Goal: Transaction & Acquisition: Book appointment/travel/reservation

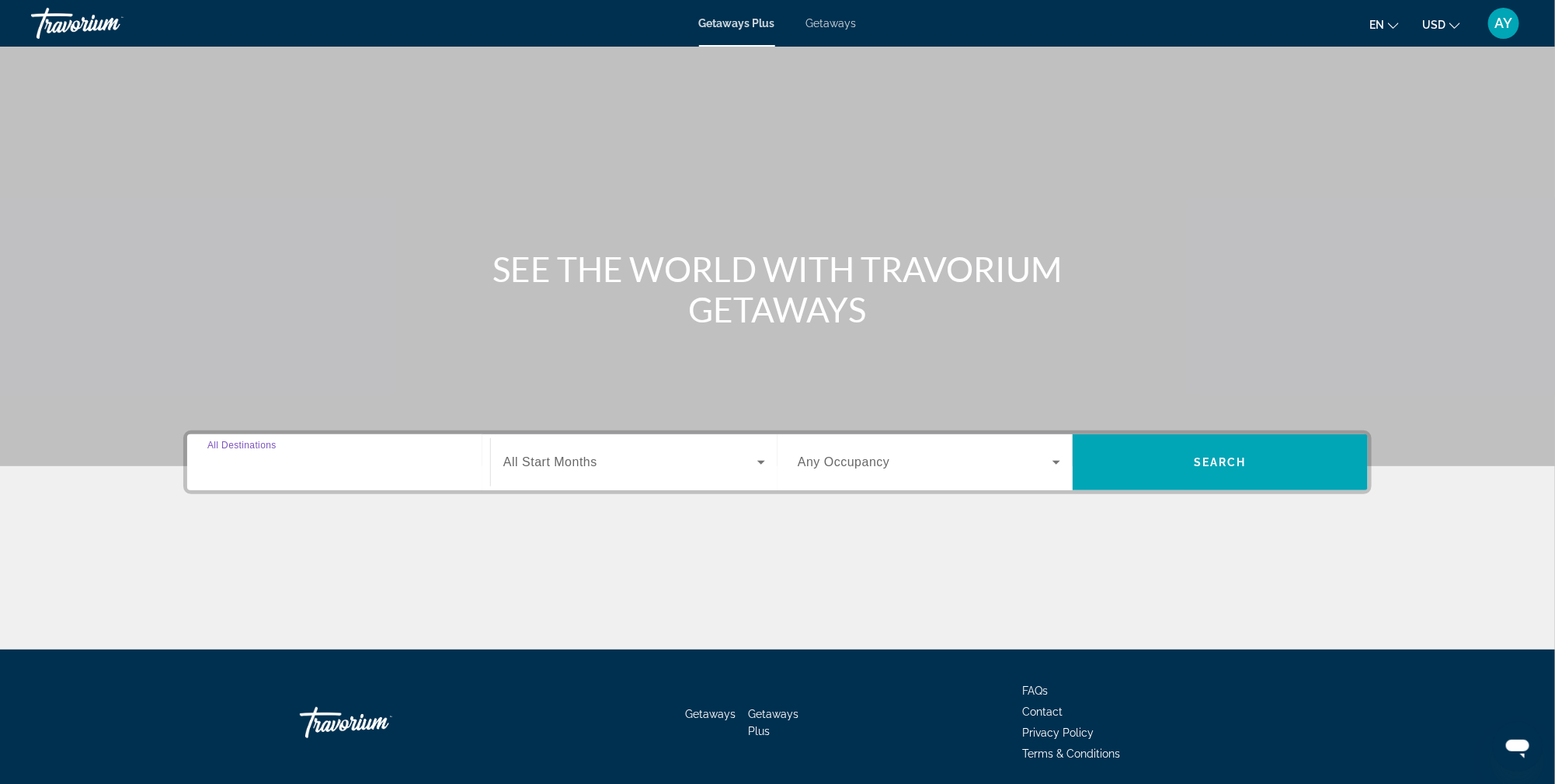
click at [299, 462] on input "Destination All Destinations" at bounding box center [339, 463] width 263 height 19
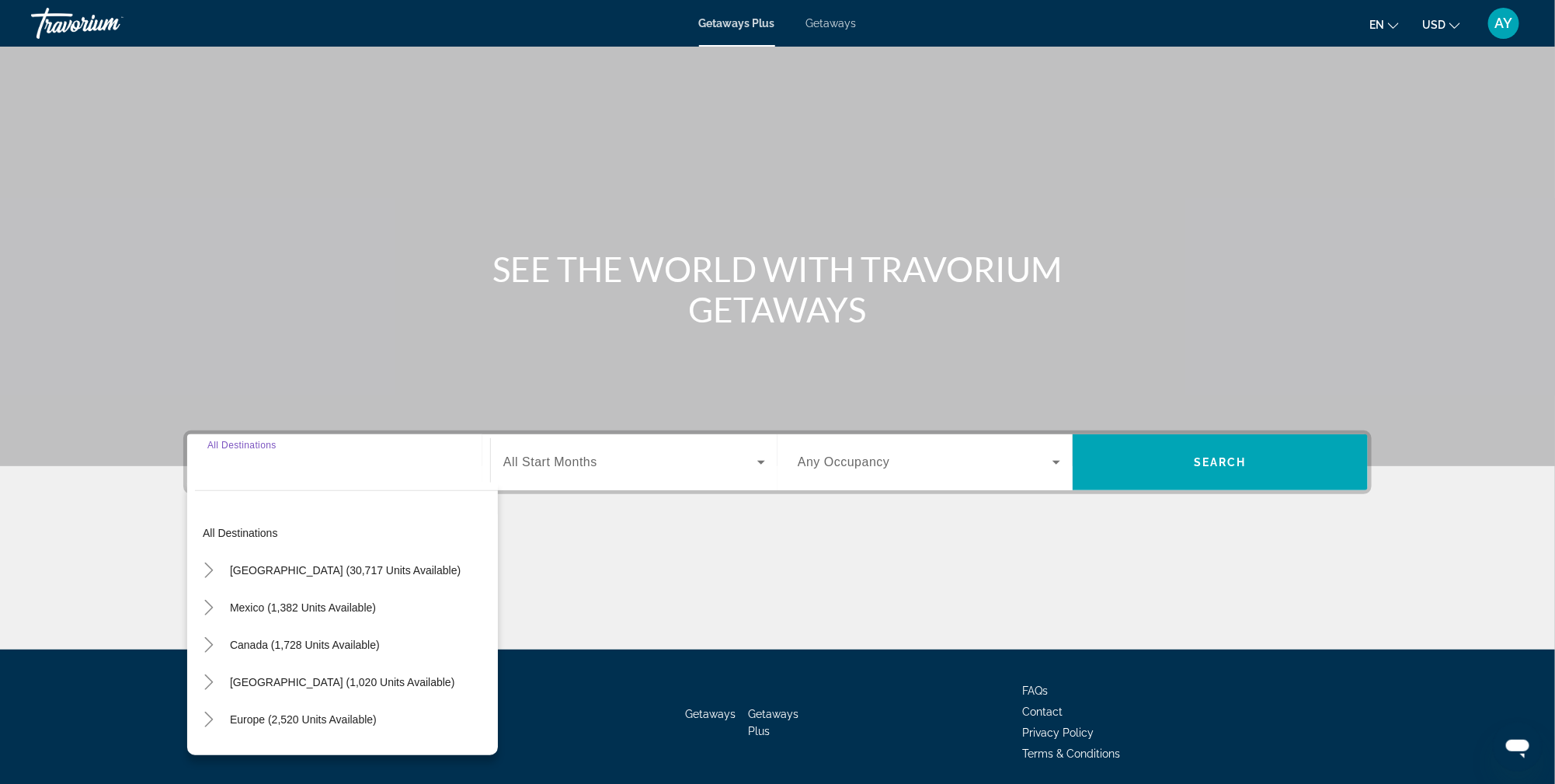
scroll to position [54, 0]
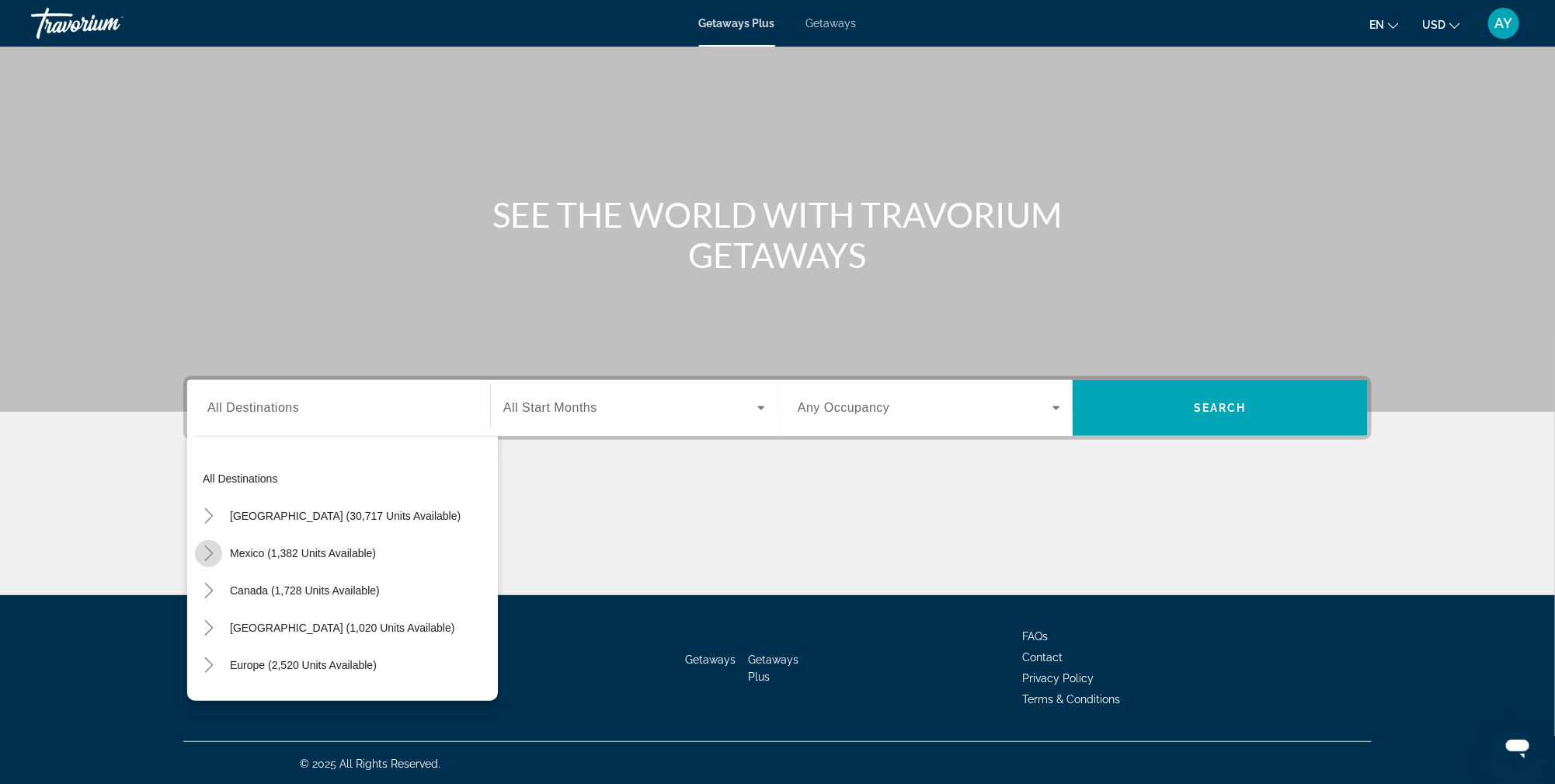
click at [204, 552] on icon "Toggle Mexico (1,382 units available)" at bounding box center [209, 553] width 16 height 16
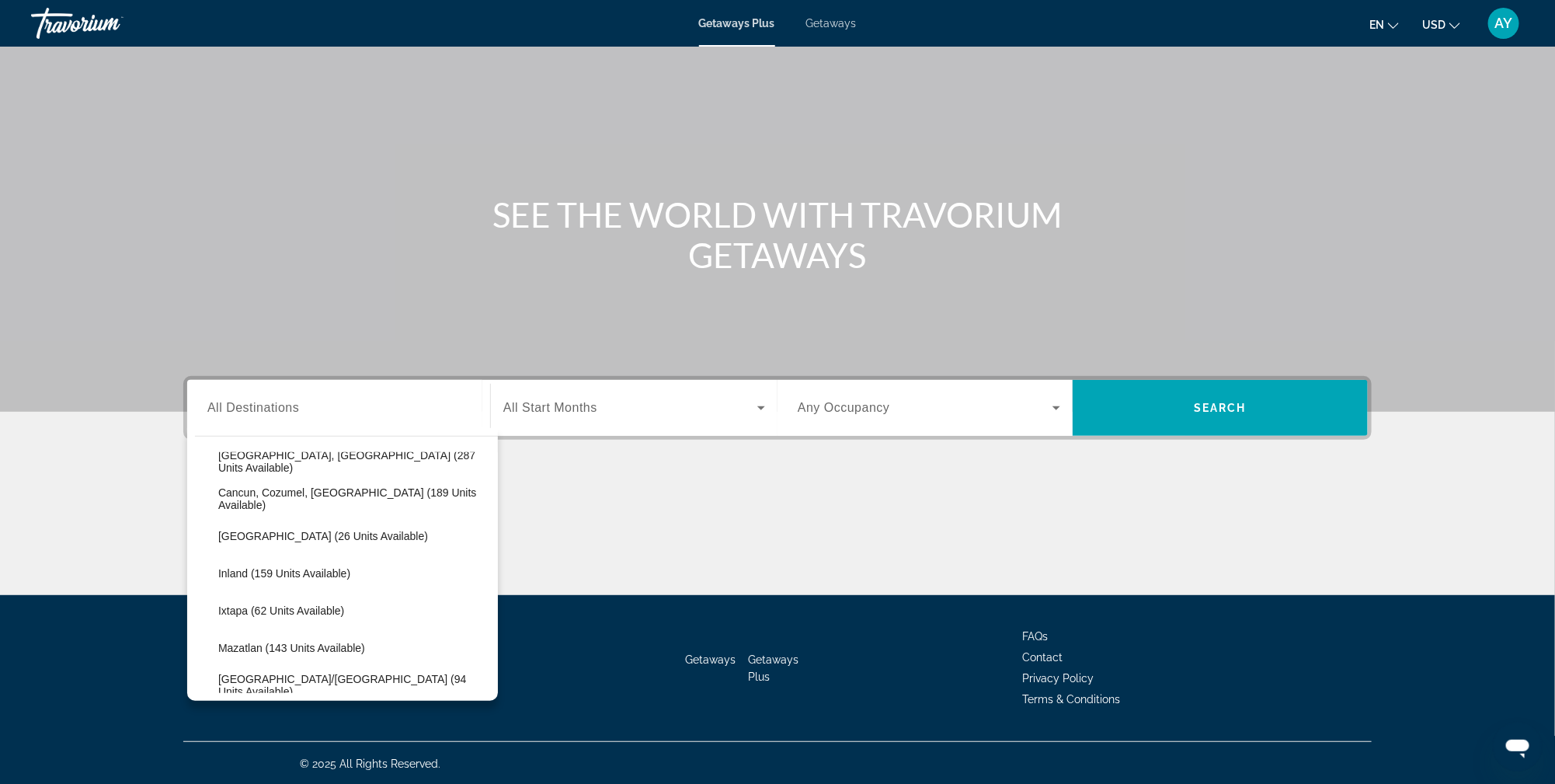
scroll to position [185, 0]
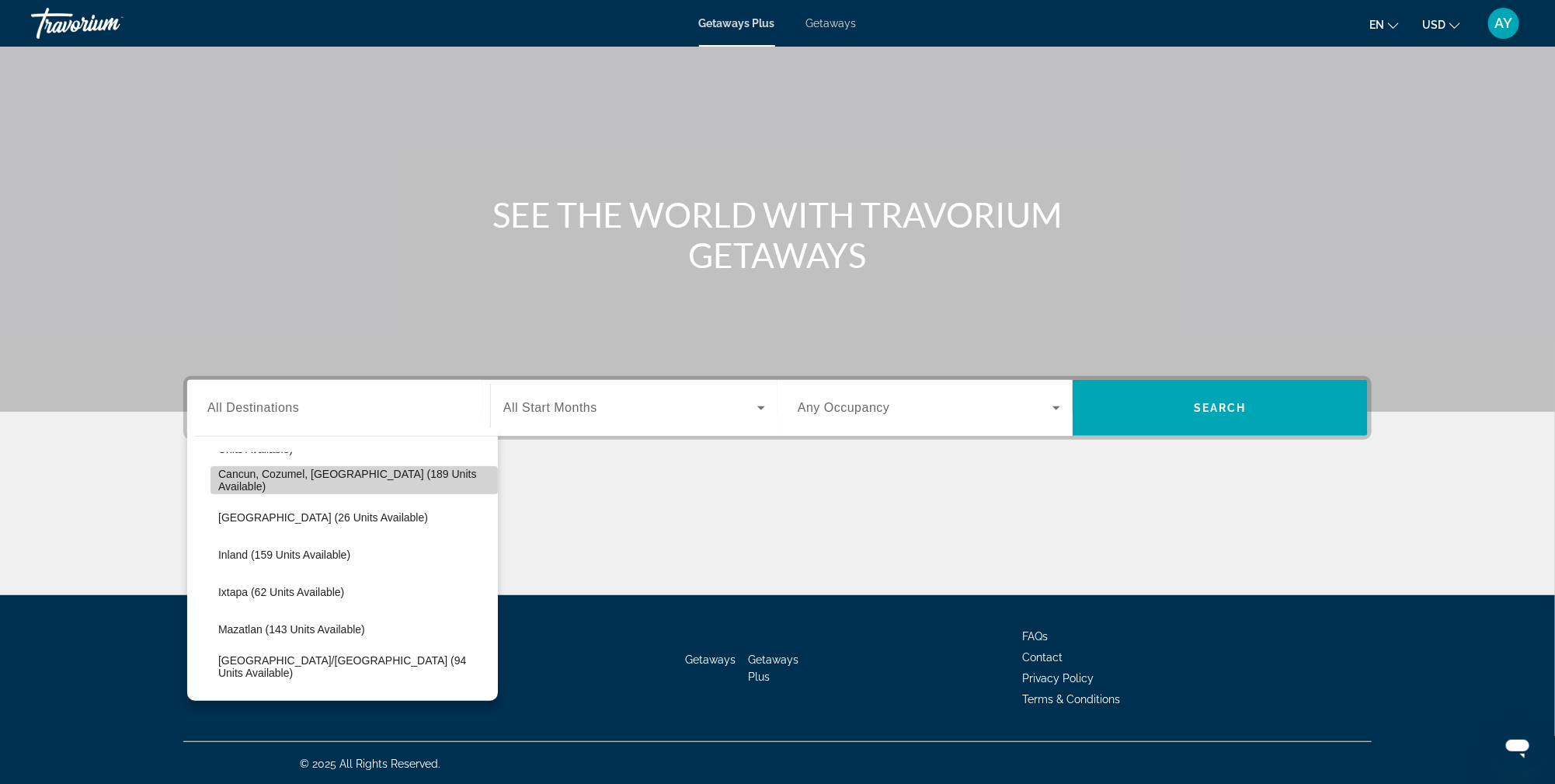
click at [375, 472] on span "Cancun, Cozumel, [GEOGRAPHIC_DATA] (189 units available)" at bounding box center [354, 480] width 272 height 25
type input "**********"
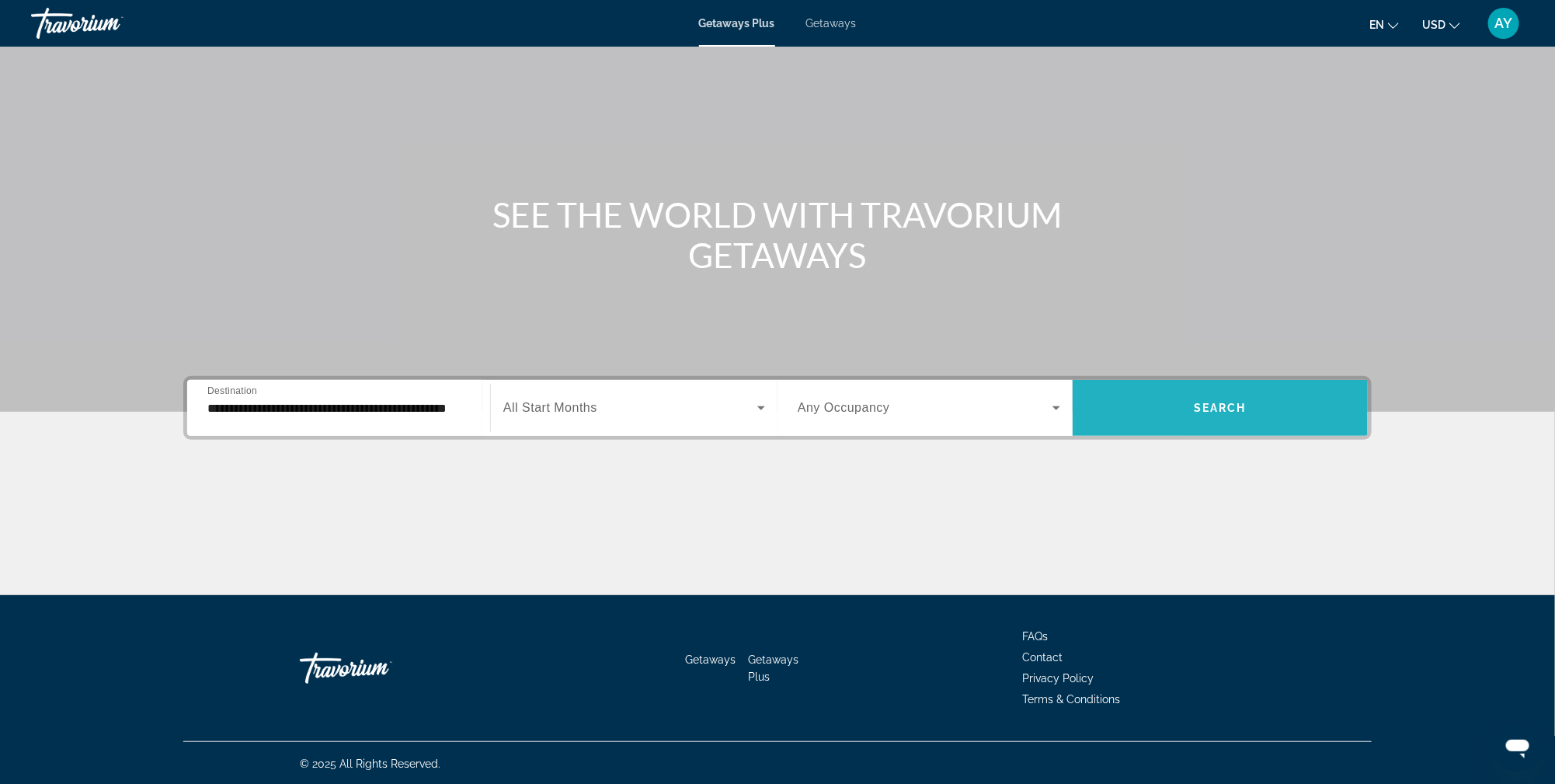
click at [1218, 403] on span "Search" at bounding box center [1221, 408] width 53 height 12
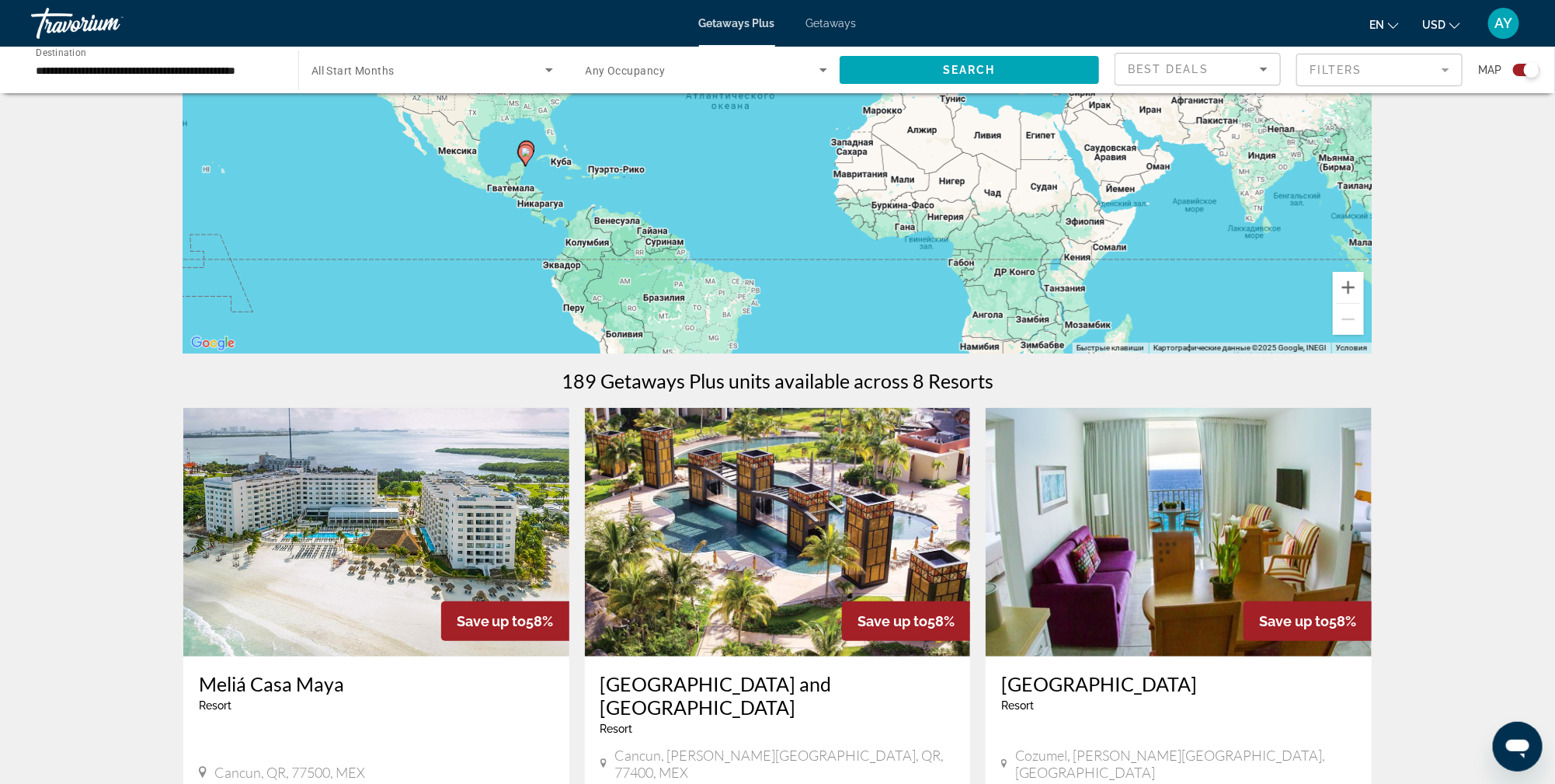
scroll to position [87, 0]
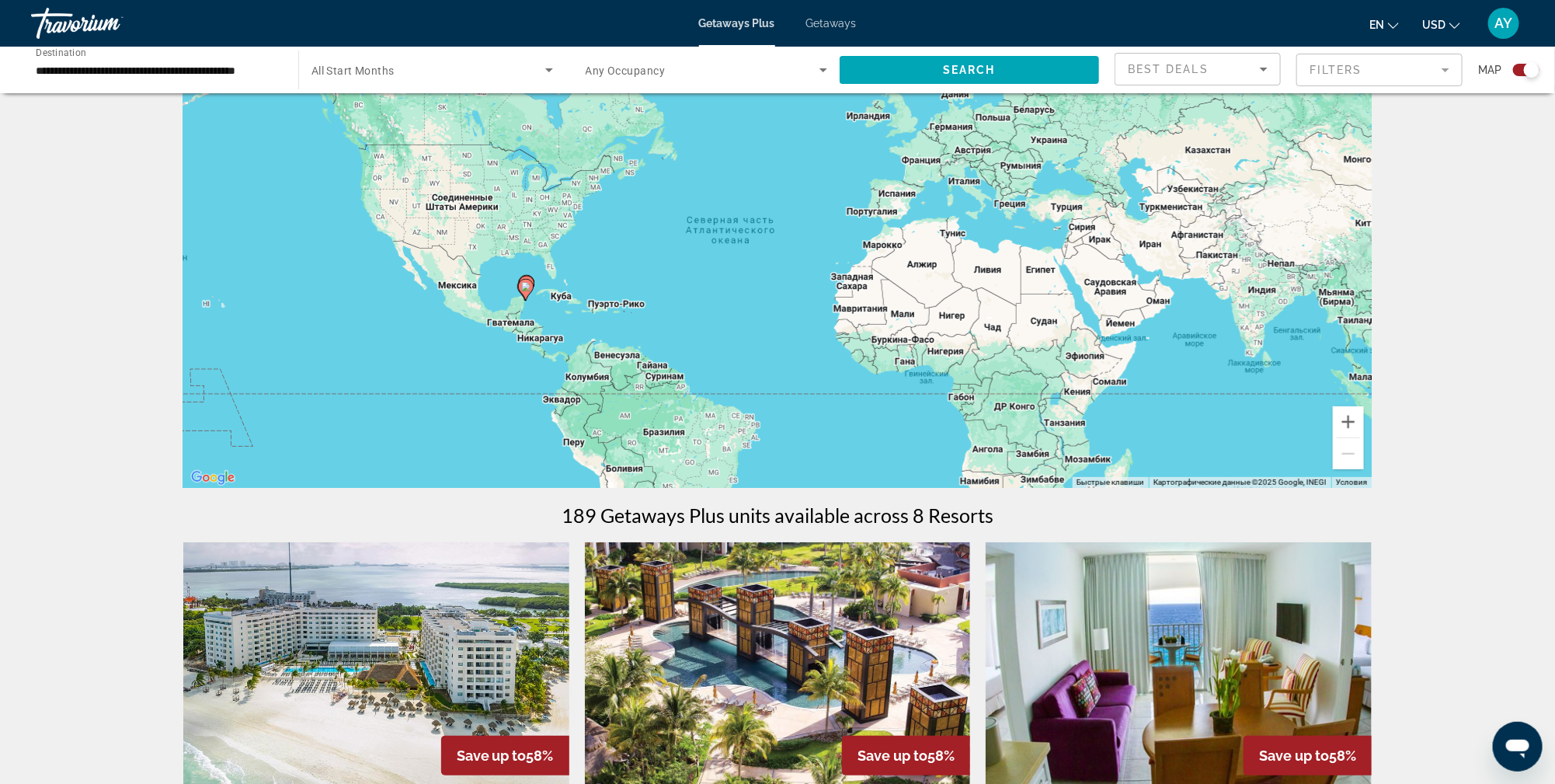
click at [1497, 28] on span "AY" at bounding box center [1504, 23] width 18 height 16
click at [1369, 179] on button "Sign Out" at bounding box center [1399, 175] width 60 height 20
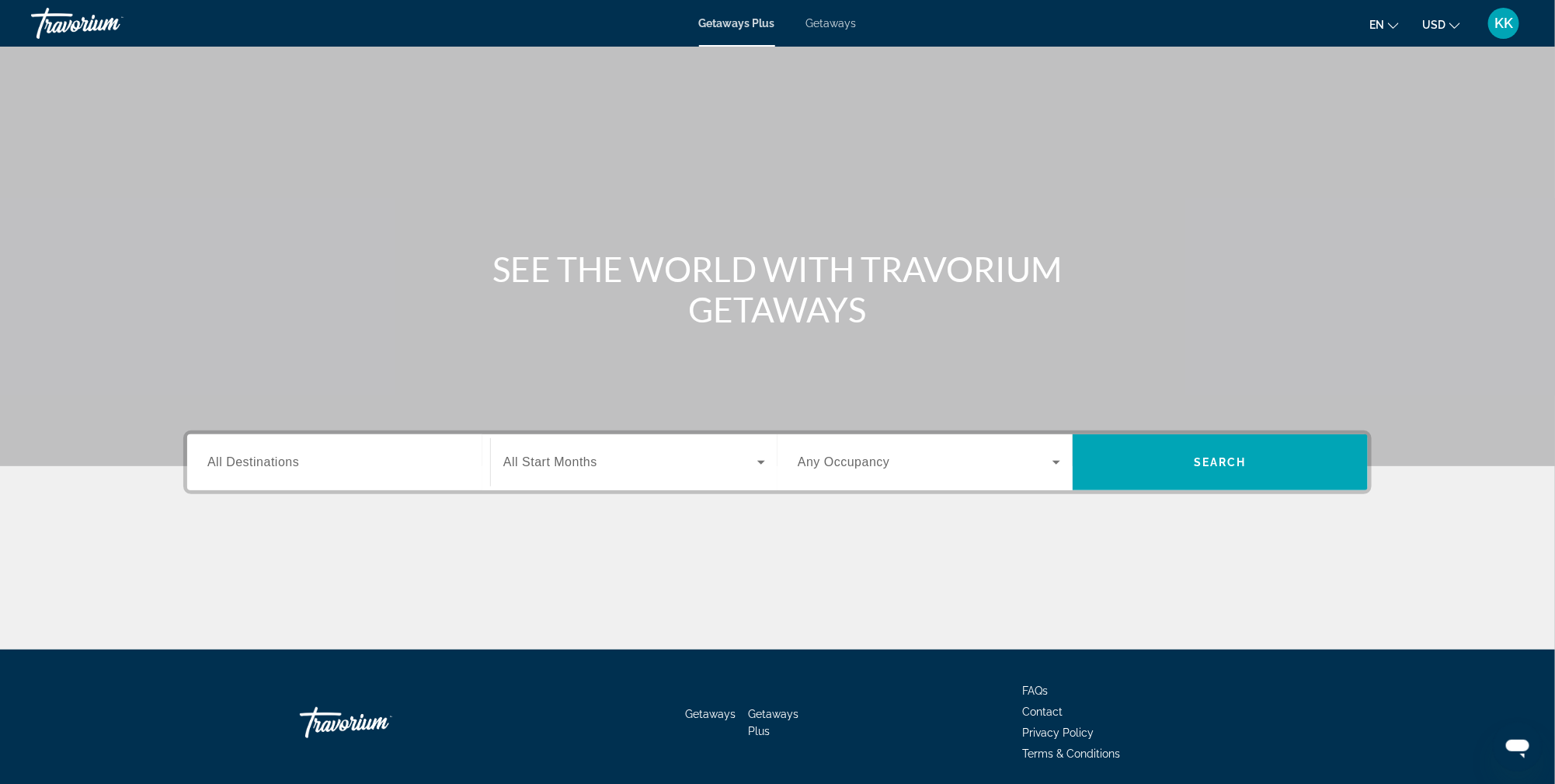
click at [256, 448] on div "Search widget" at bounding box center [339, 462] width 263 height 44
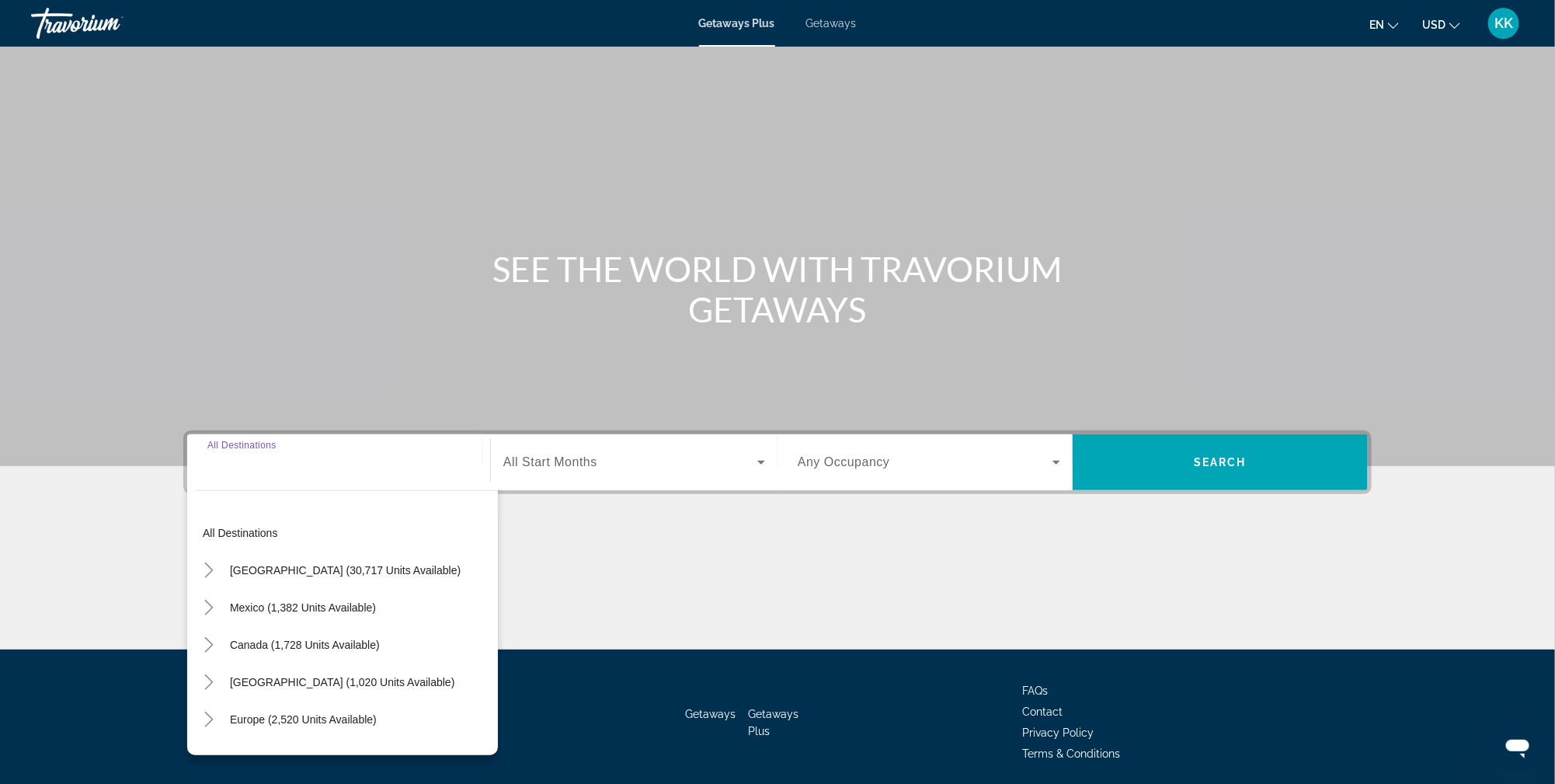
scroll to position [54, 0]
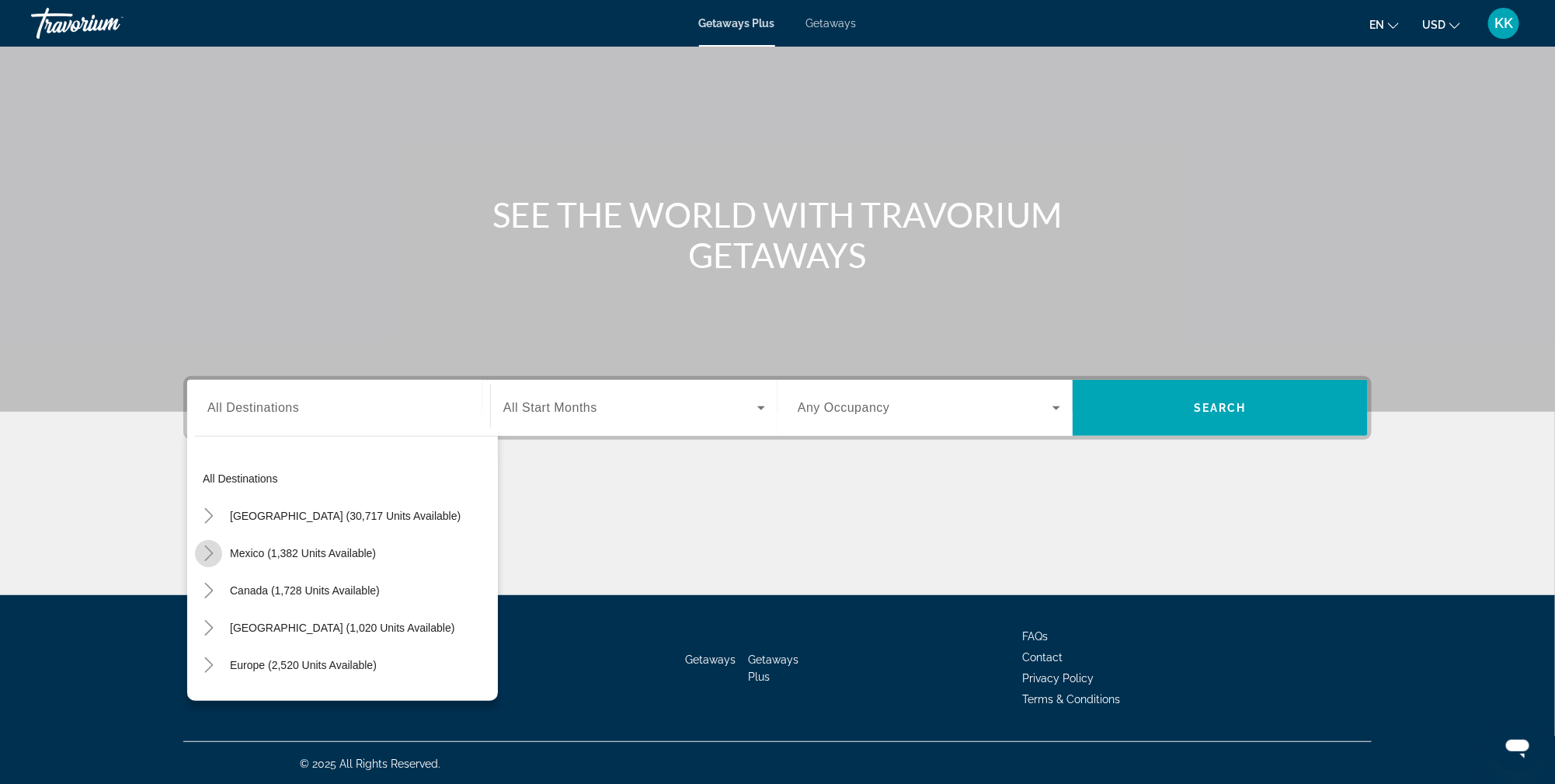
click at [205, 556] on icon "Toggle Mexico (1,382 units available)" at bounding box center [209, 553] width 16 height 16
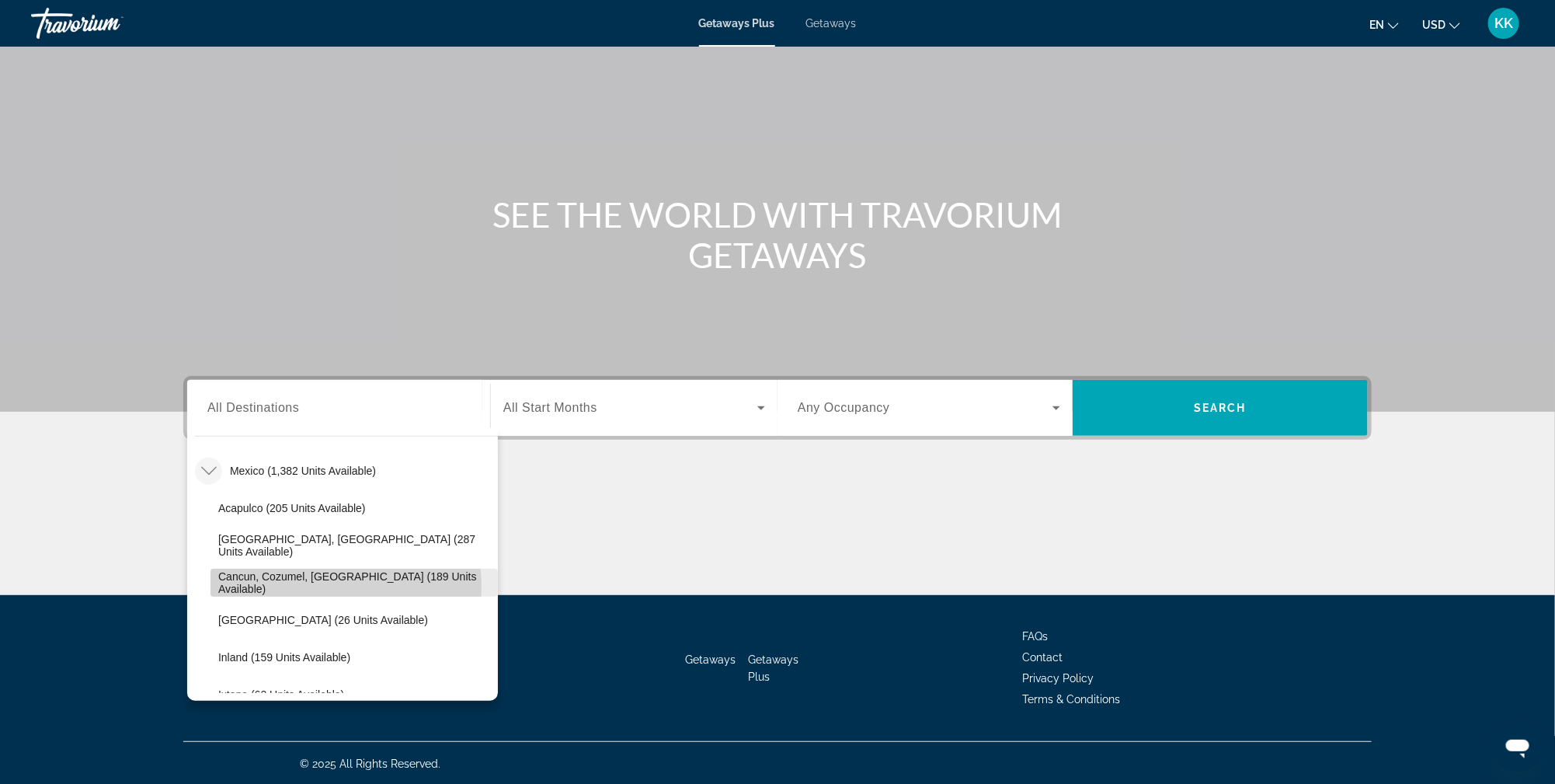
click at [336, 586] on span "Cancun, Cozumel, [GEOGRAPHIC_DATA] (189 units available)" at bounding box center [354, 583] width 272 height 25
type input "**********"
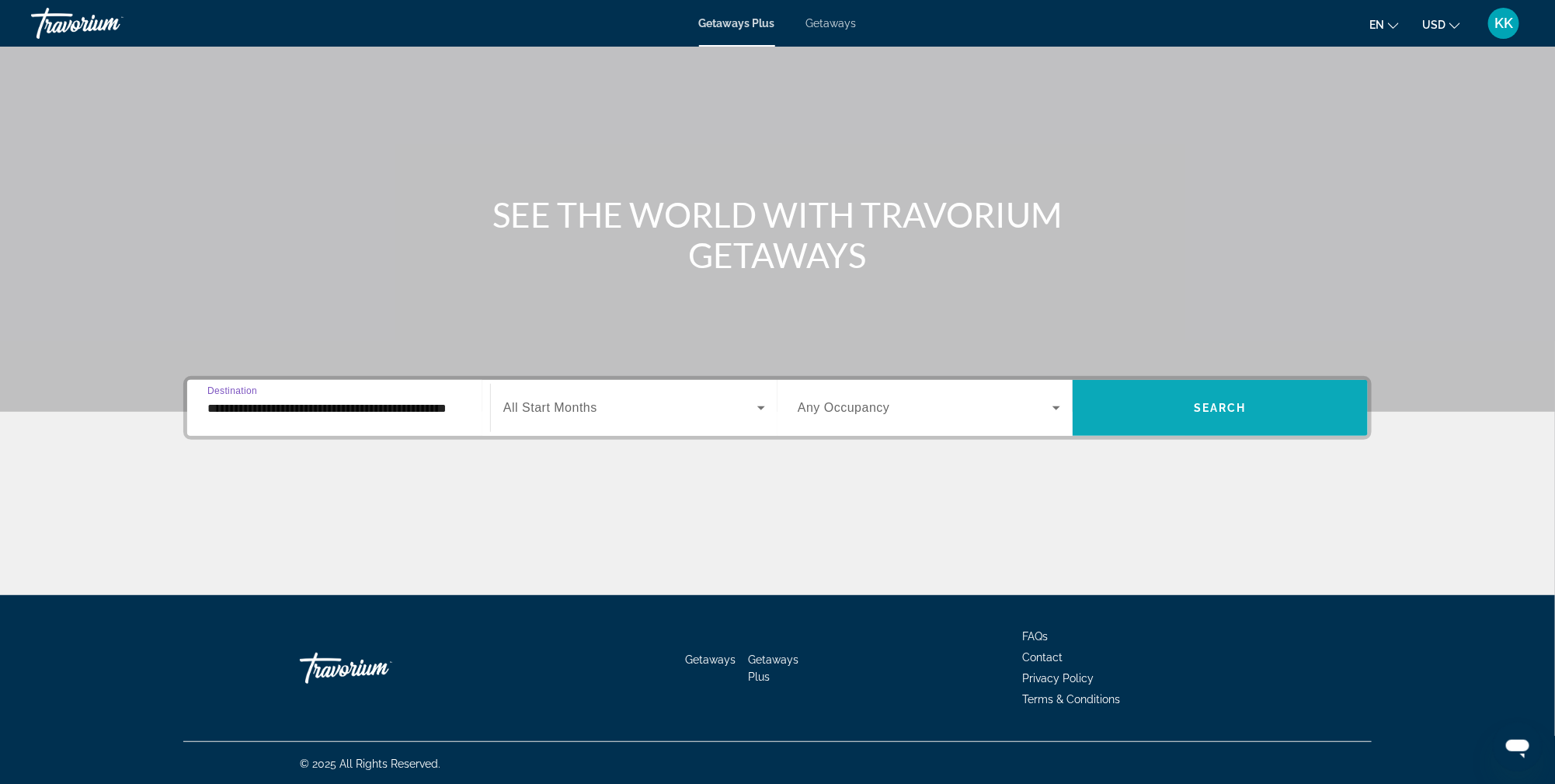
click at [1190, 416] on span "Search widget" at bounding box center [1221, 408] width 295 height 37
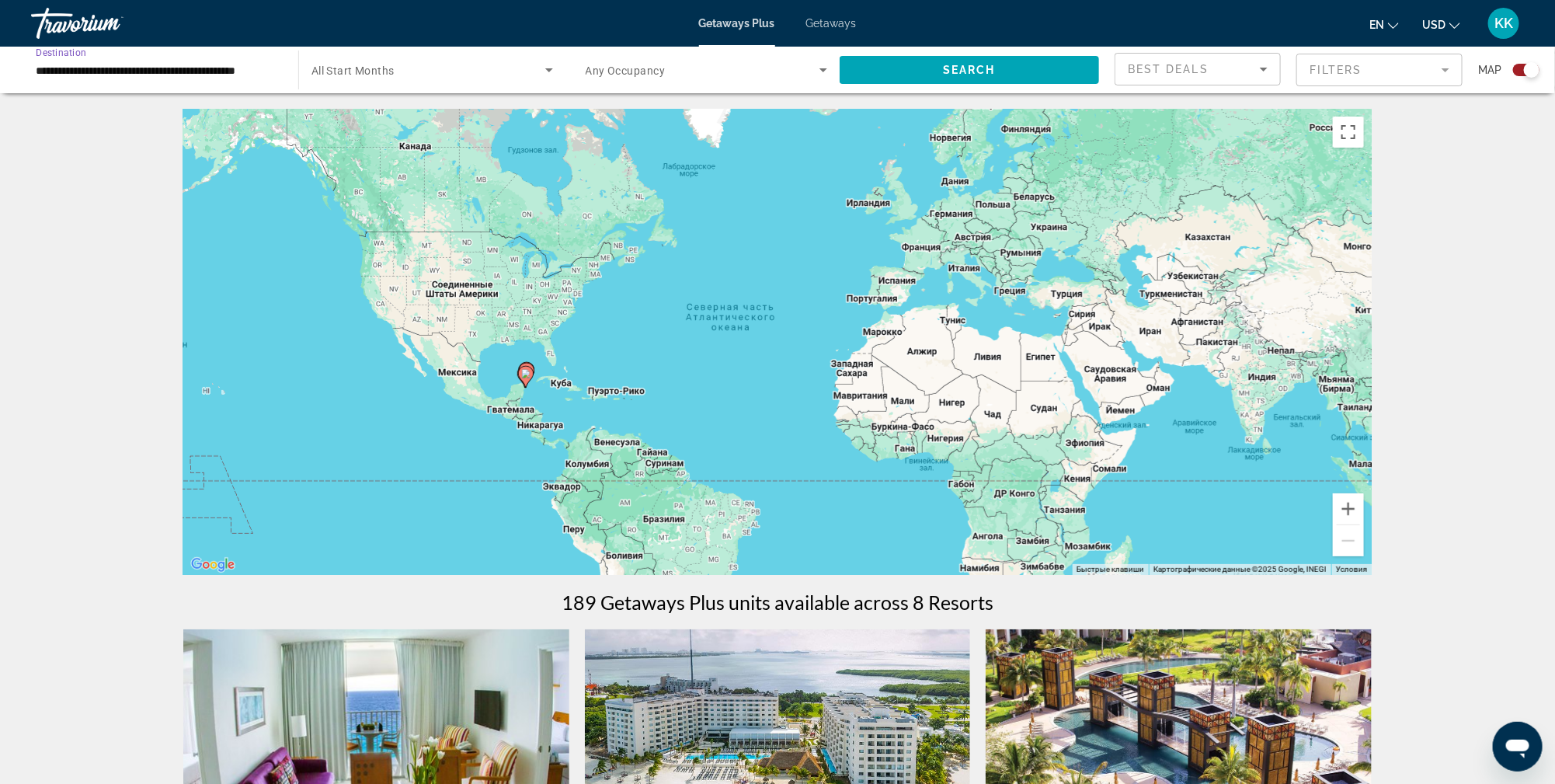
click at [163, 61] on input "**********" at bounding box center [157, 71] width 242 height 19
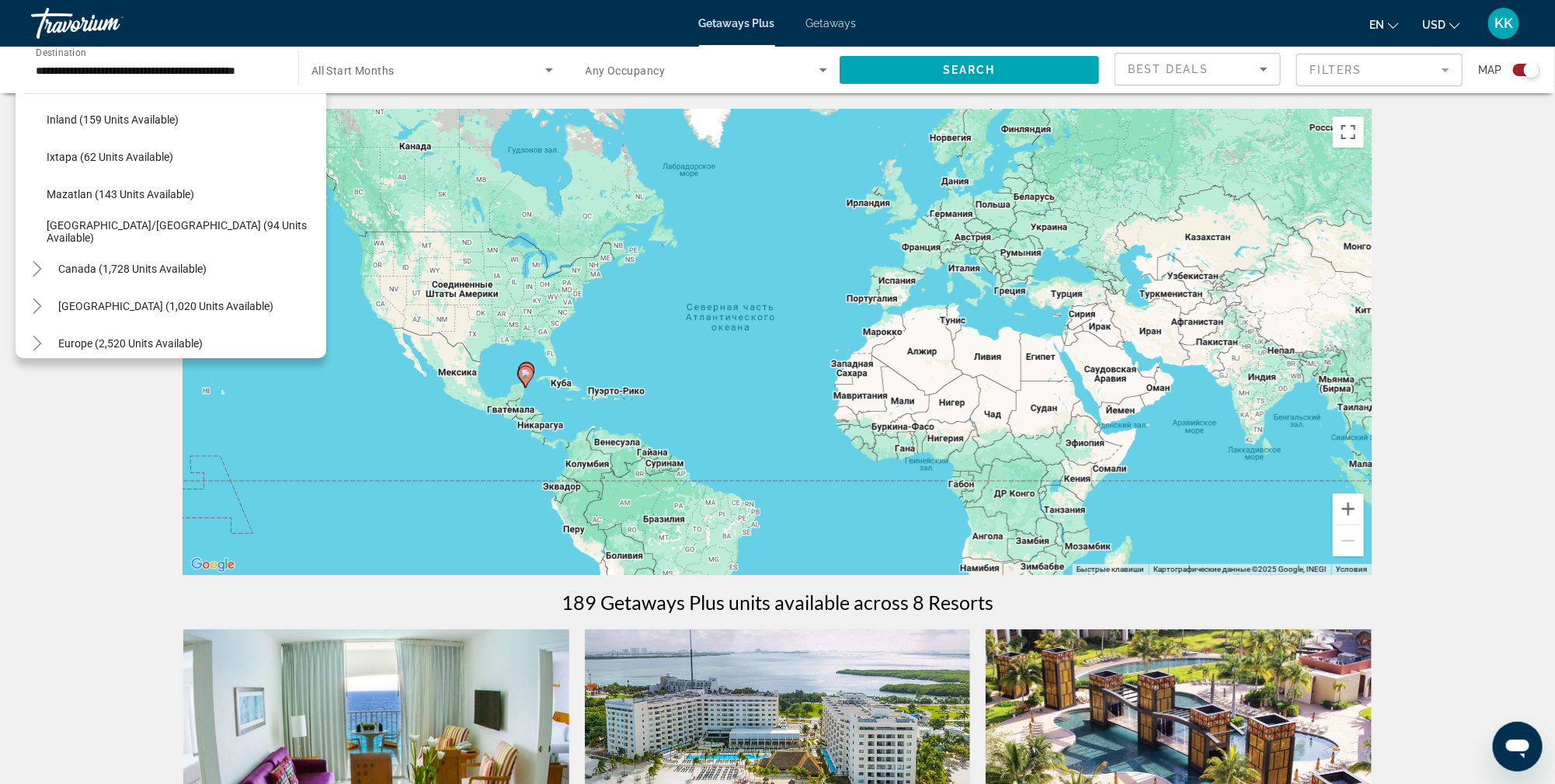
scroll to position [291, 0]
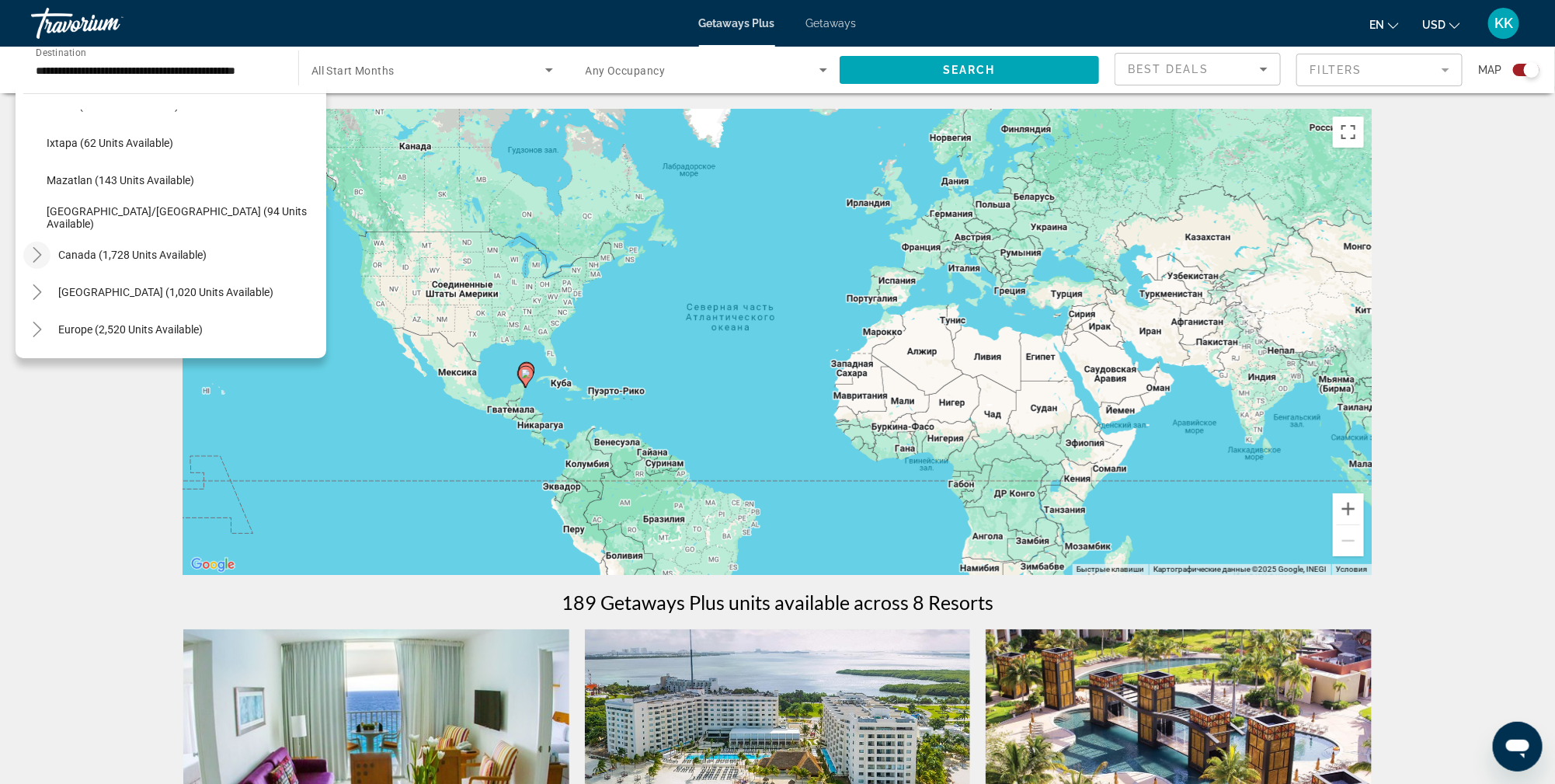
click at [35, 250] on icon "Toggle Canada (1,728 units available)" at bounding box center [37, 255] width 9 height 16
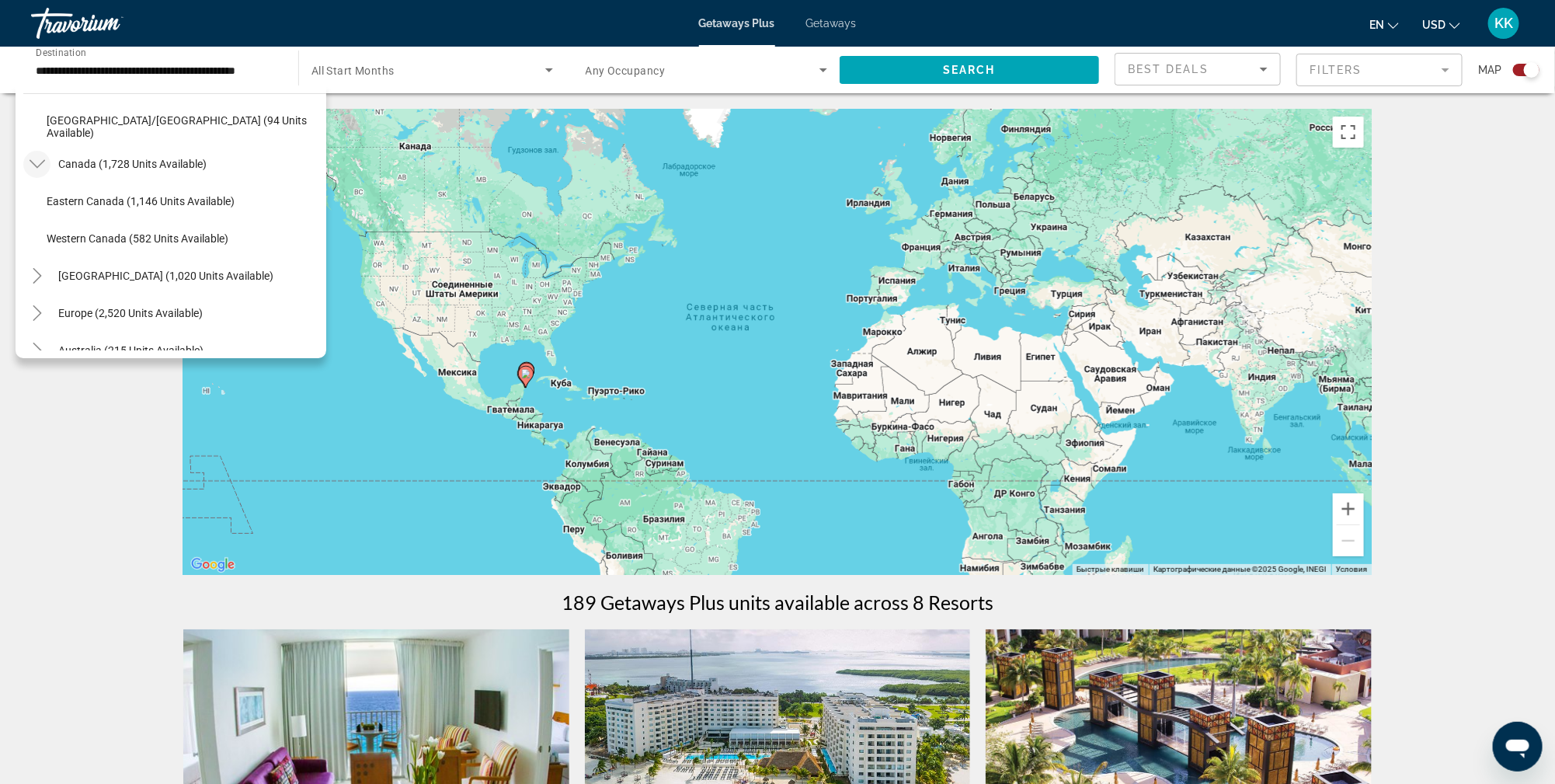
scroll to position [408, 0]
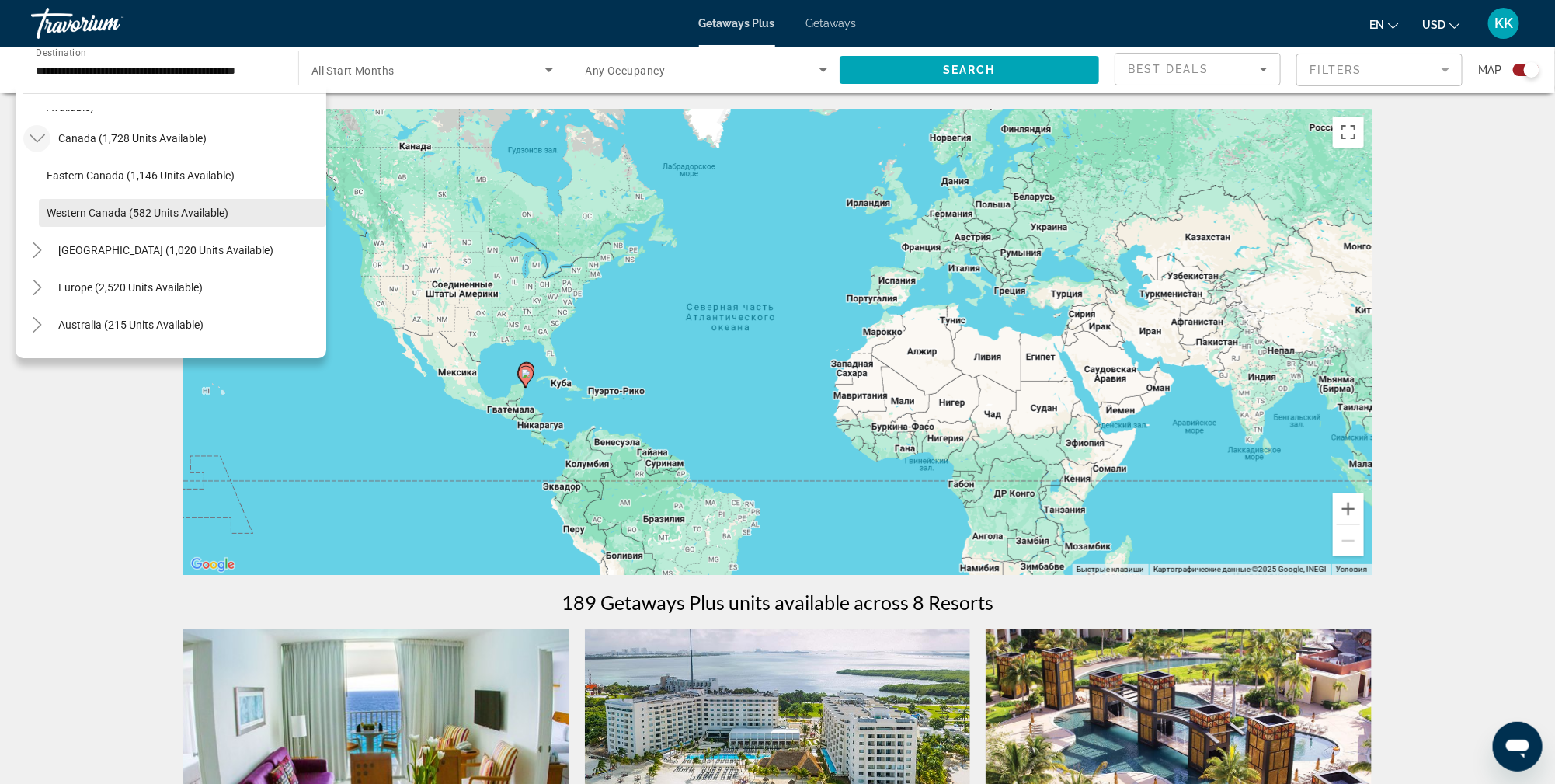
click at [75, 207] on span "Western Canada (582 units available)" at bounding box center [138, 213] width 182 height 12
type input "**********"
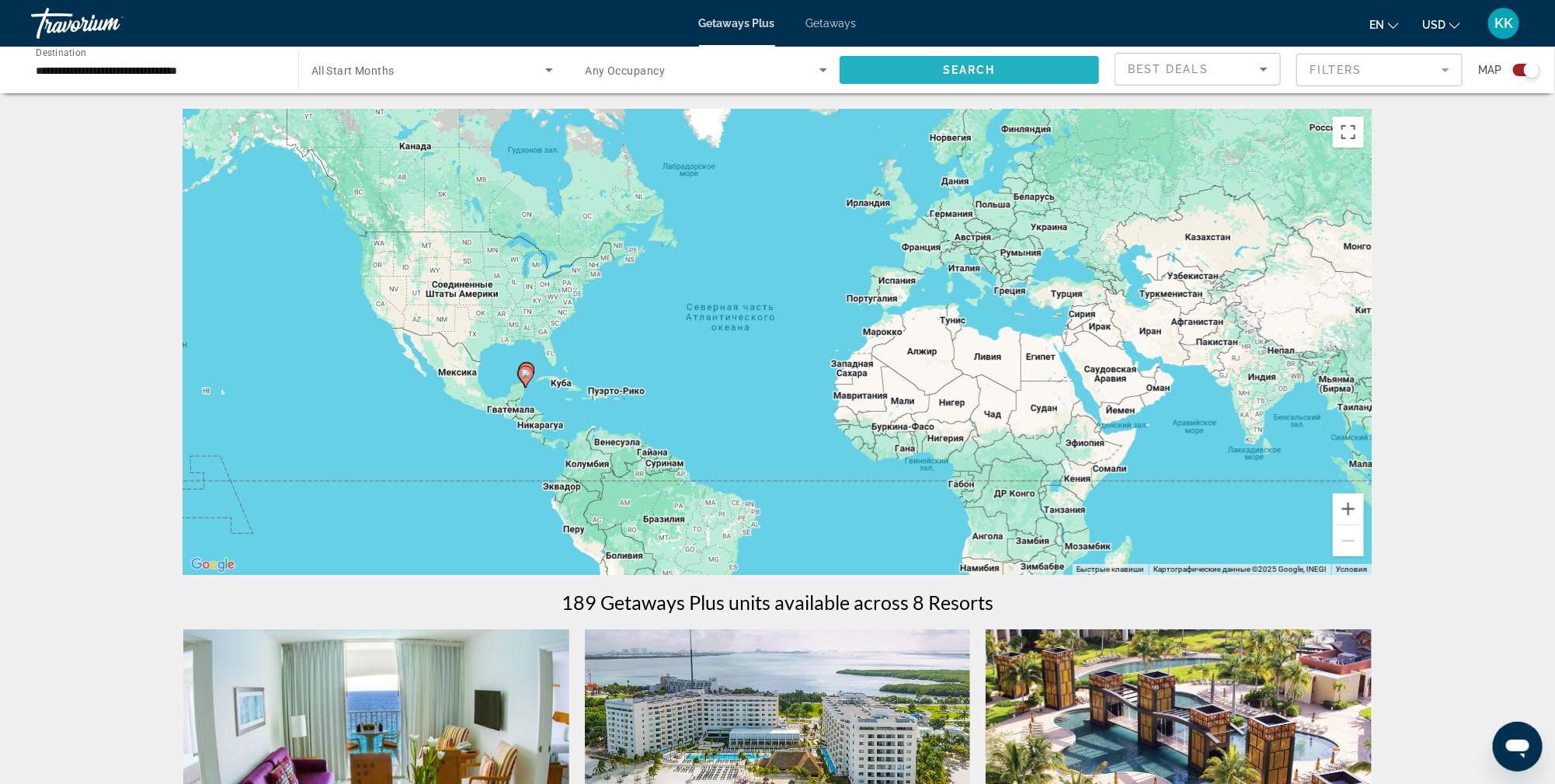
click at [968, 79] on span "Search widget" at bounding box center [970, 70] width 260 height 37
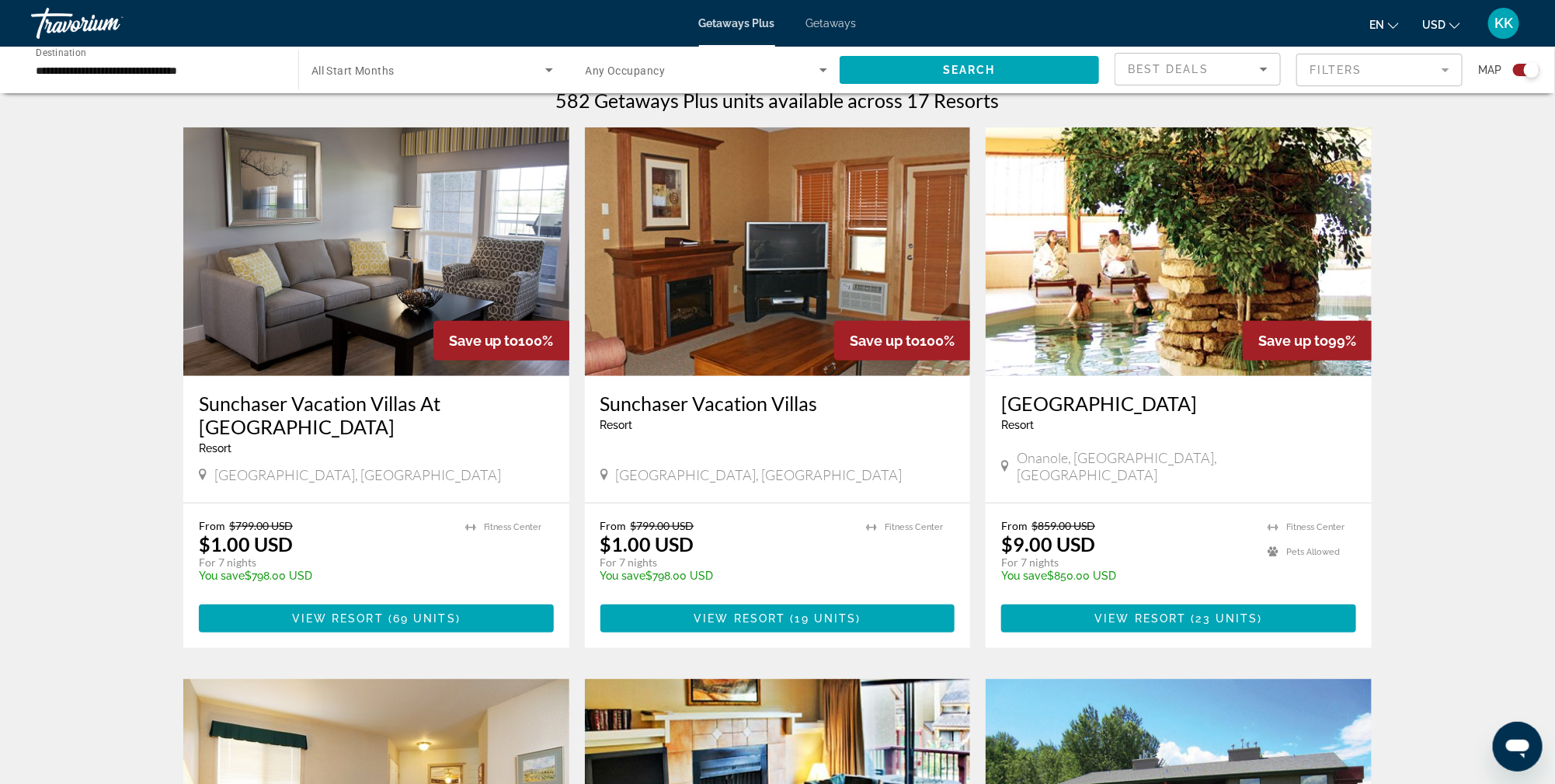
scroll to position [497, 0]
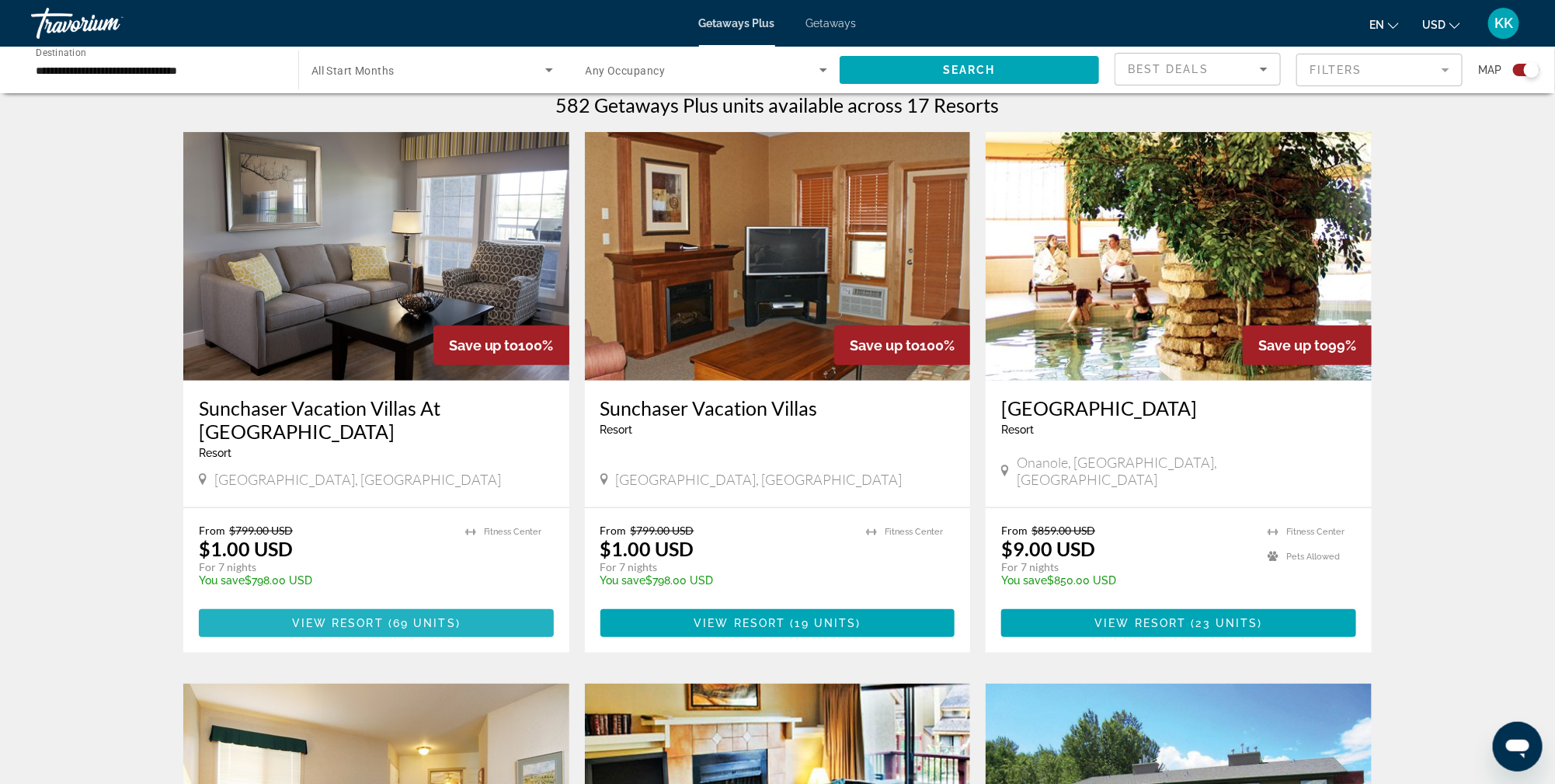
click at [371, 617] on span "View Resort" at bounding box center [338, 623] width 92 height 12
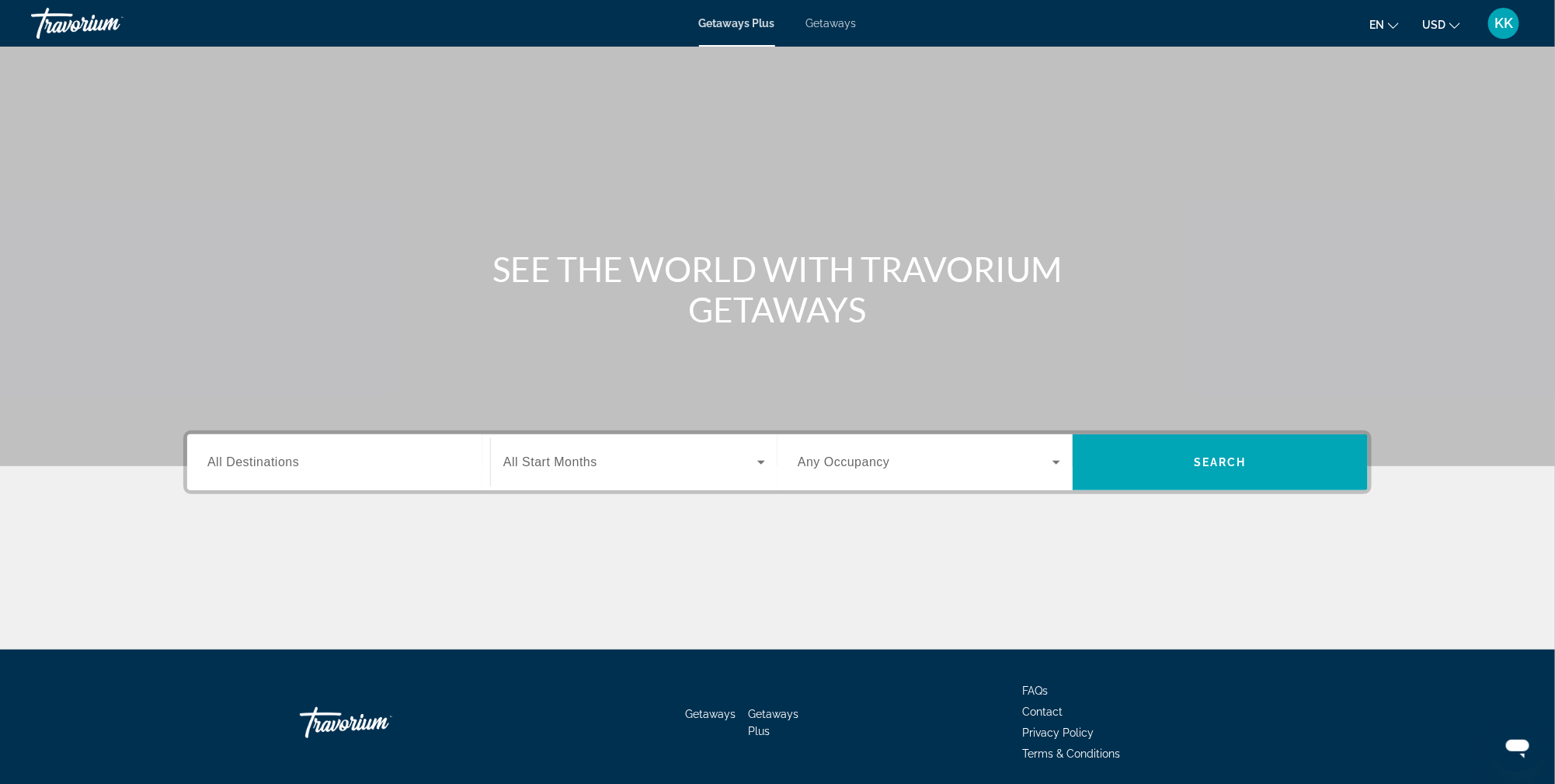
click at [296, 450] on div "Search widget" at bounding box center [339, 462] width 263 height 44
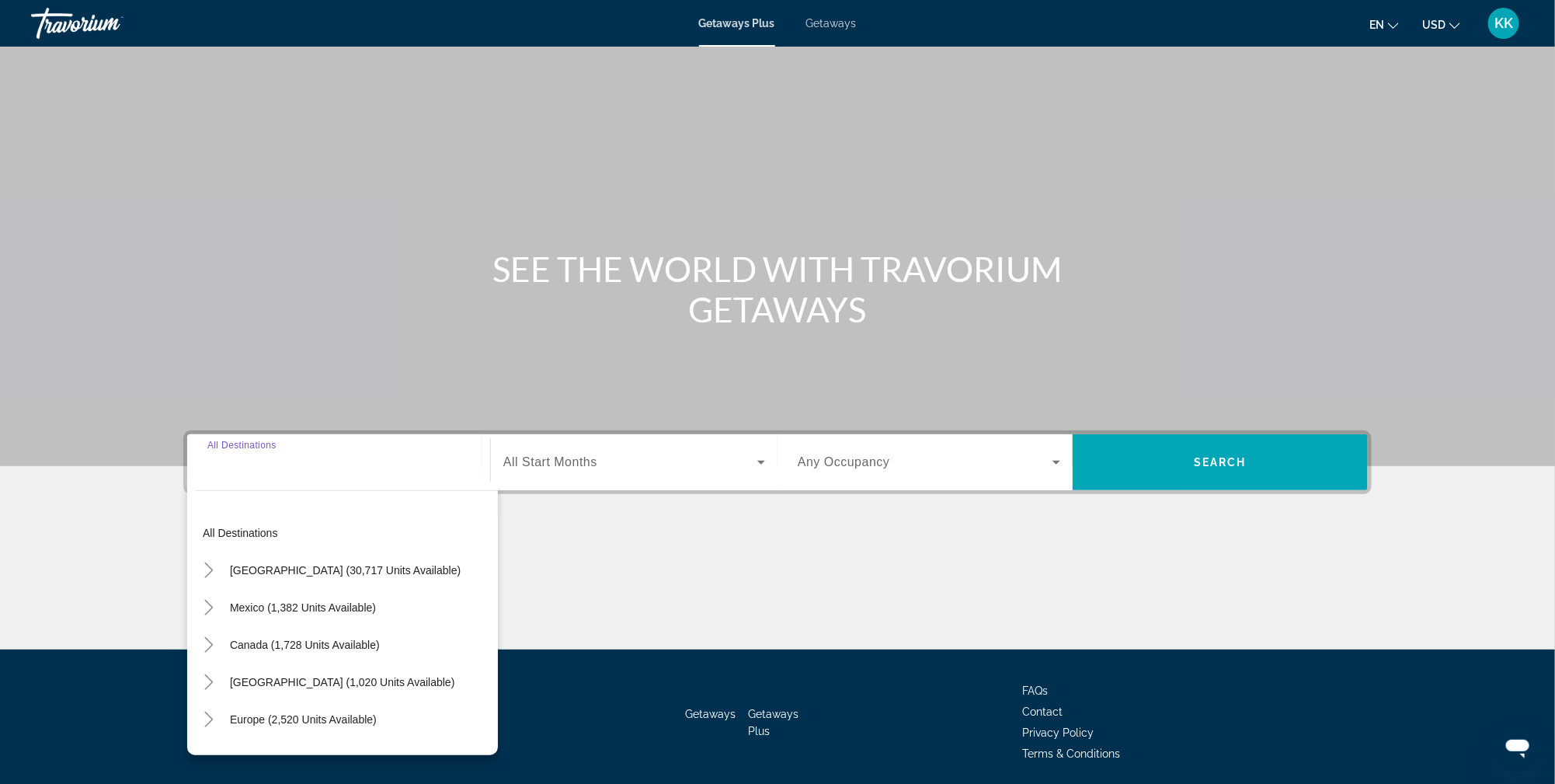
scroll to position [54, 0]
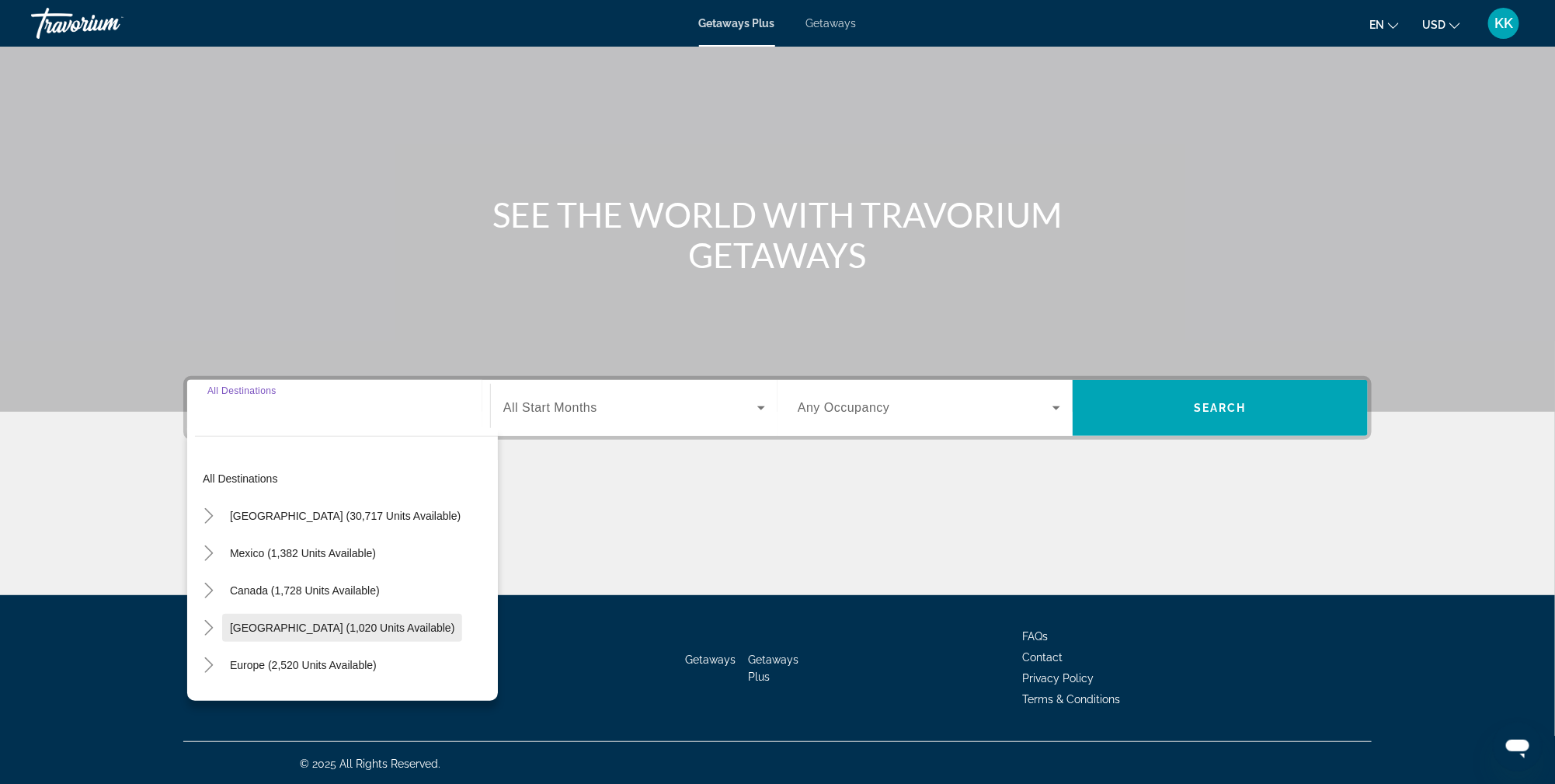
click at [266, 628] on span "[GEOGRAPHIC_DATA] (1,020 units available)" at bounding box center [342, 628] width 225 height 12
type input "**********"
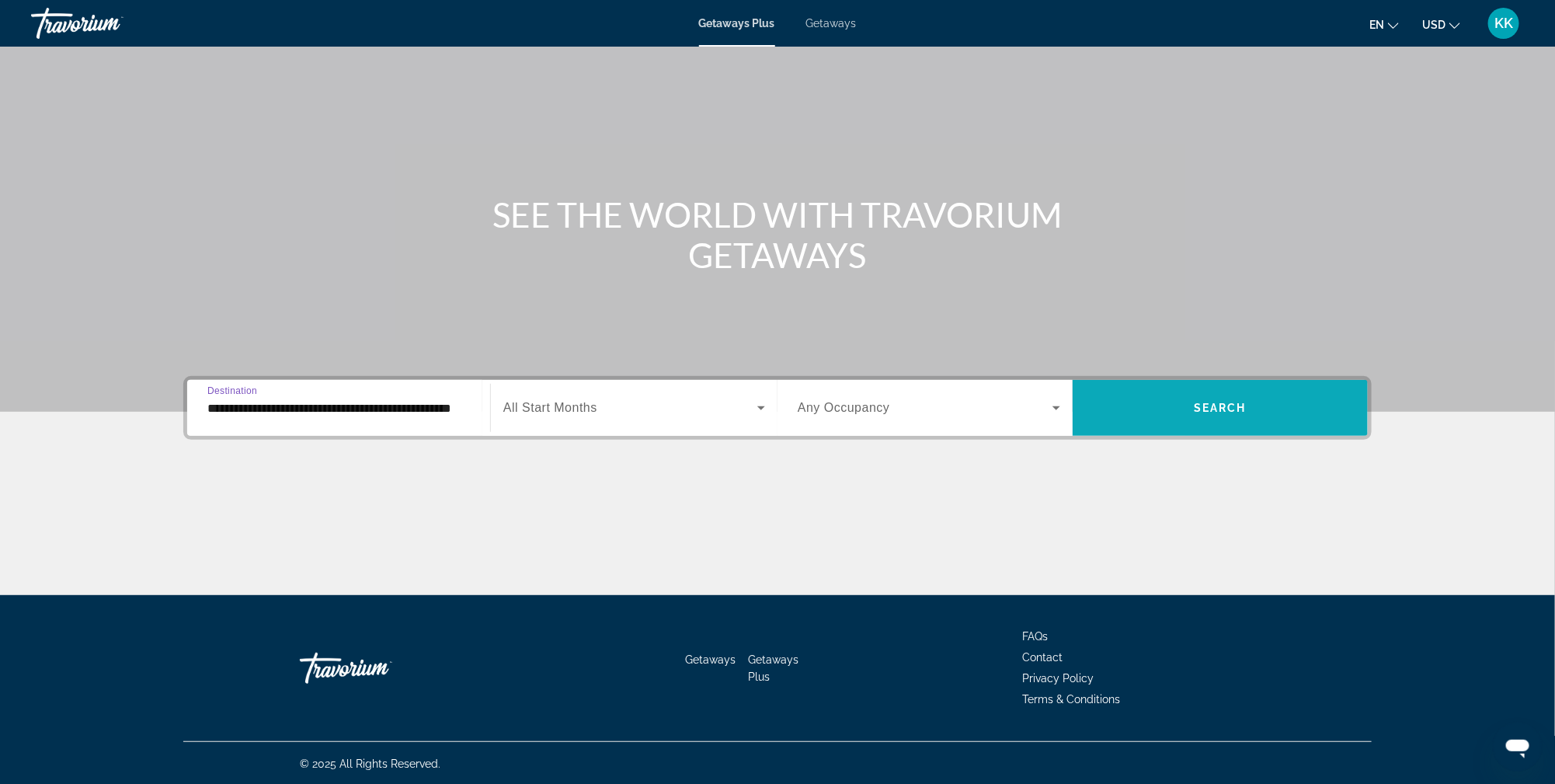
click at [1180, 399] on span "Search widget" at bounding box center [1221, 408] width 295 height 37
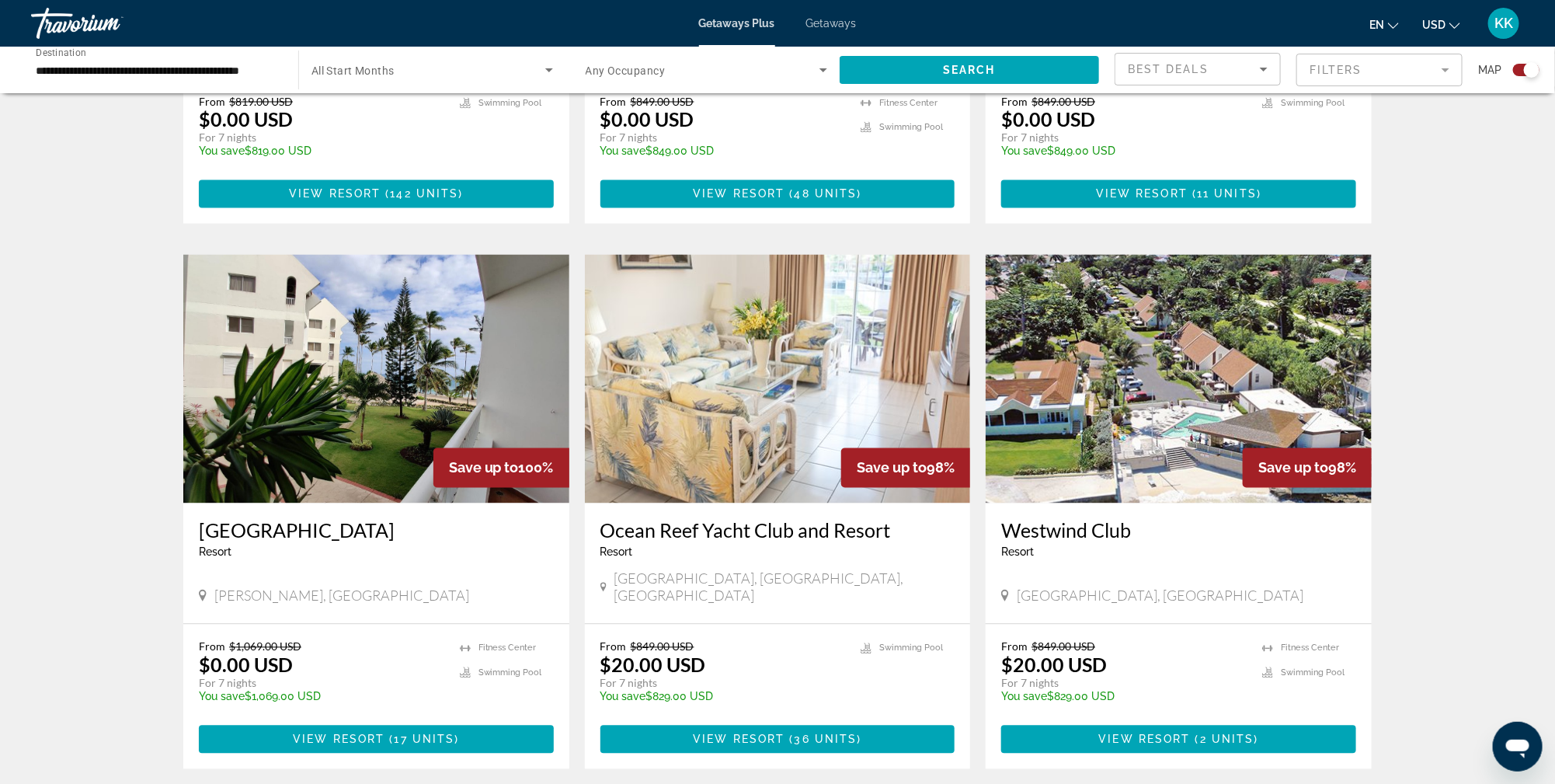
scroll to position [1580, 0]
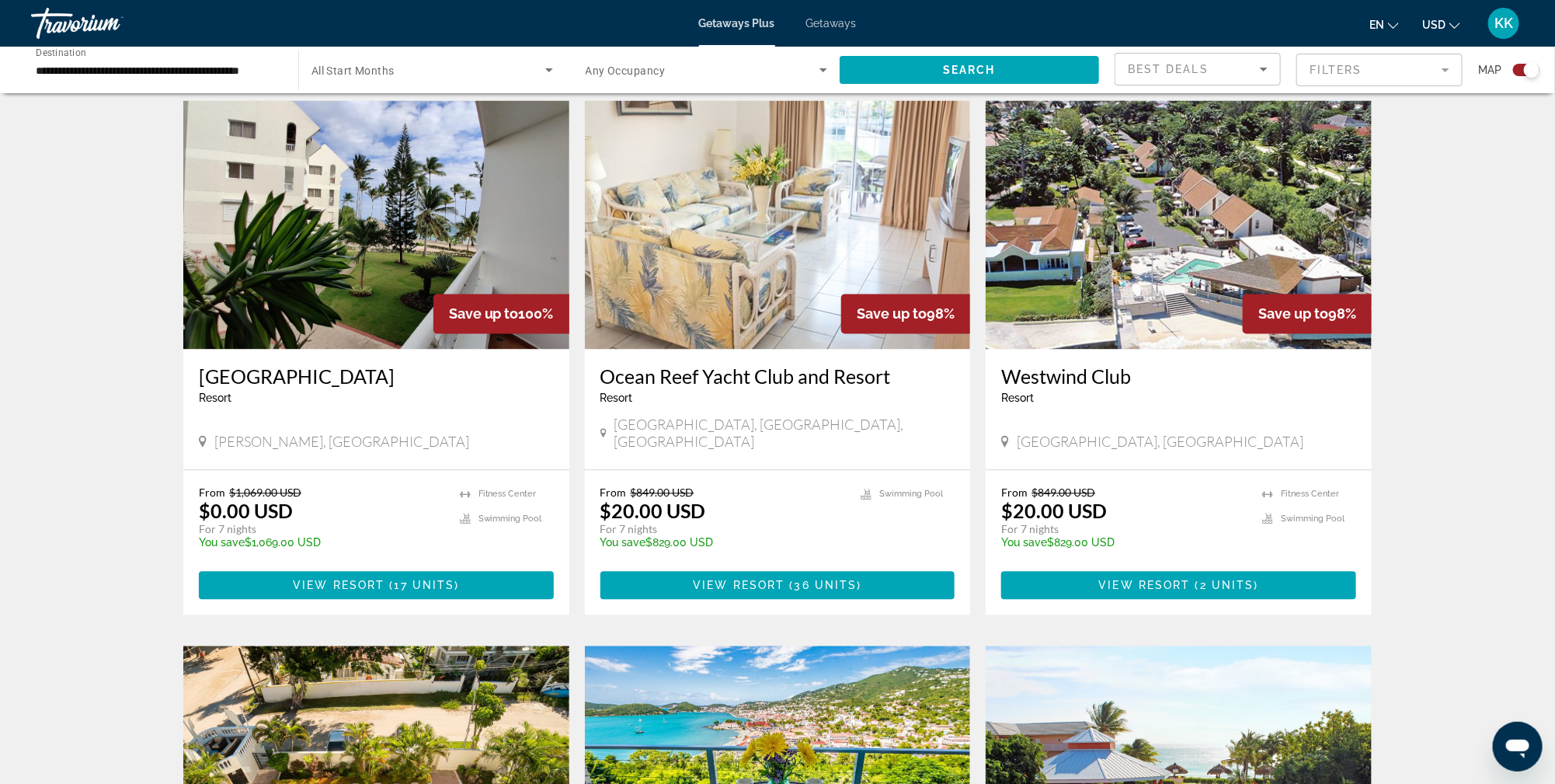
scroll to position [1590, 0]
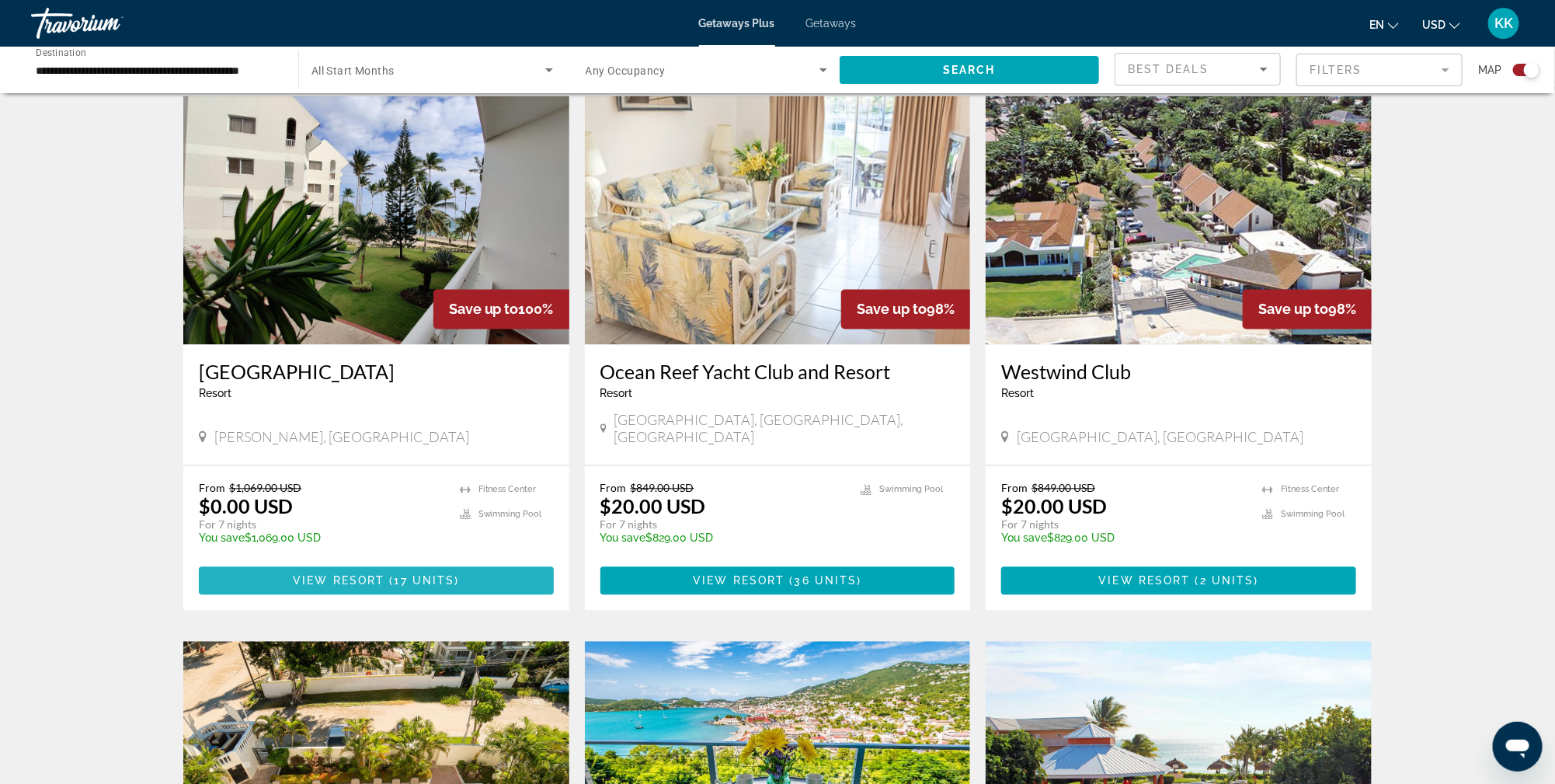
click at [408, 574] on span "17 units" at bounding box center [425, 580] width 61 height 12
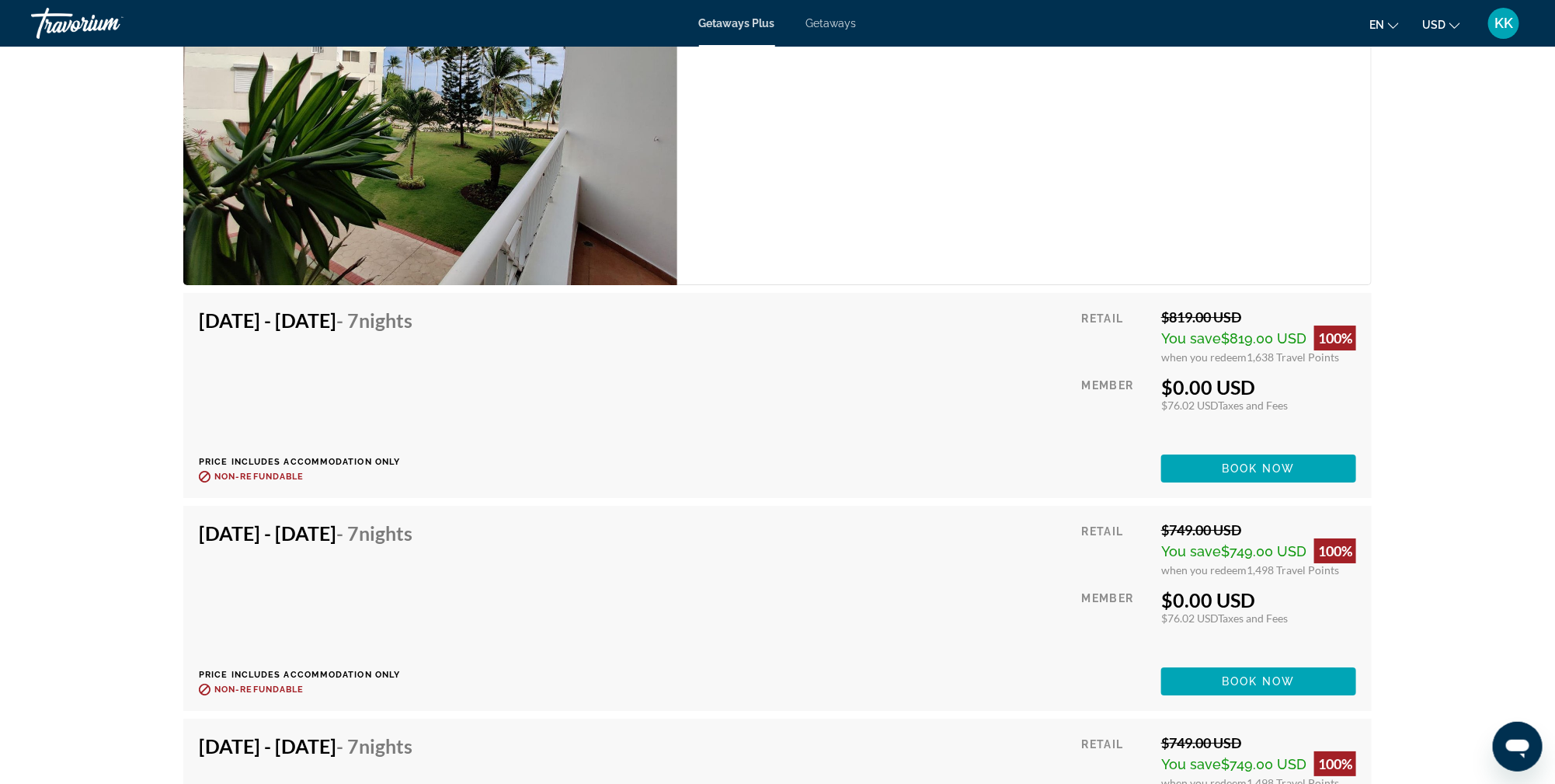
scroll to position [2592, 0]
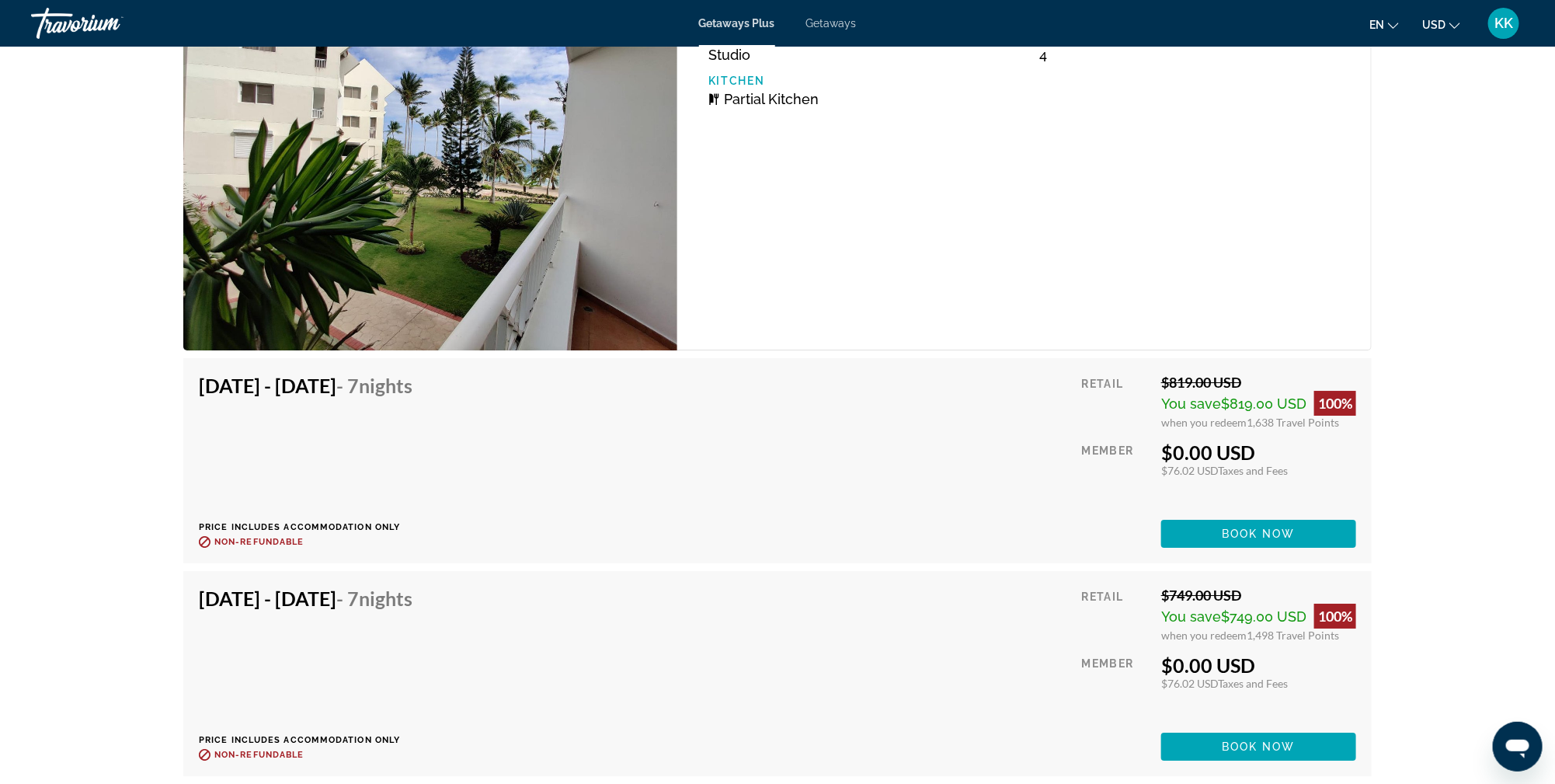
drag, startPoint x: 1536, startPoint y: 319, endPoint x: 1536, endPoint y: 278, distance: 41.0
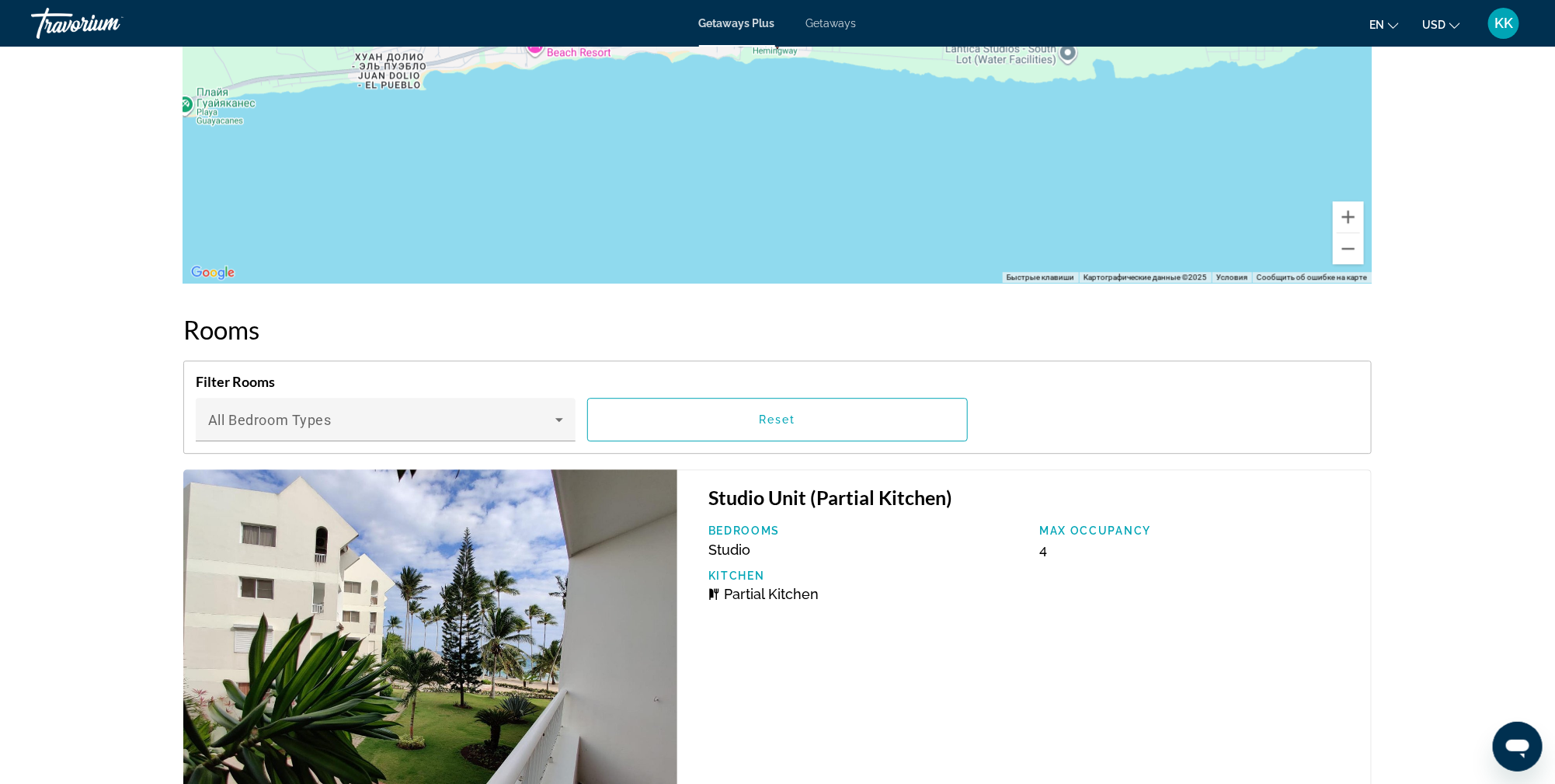
scroll to position [1547, 0]
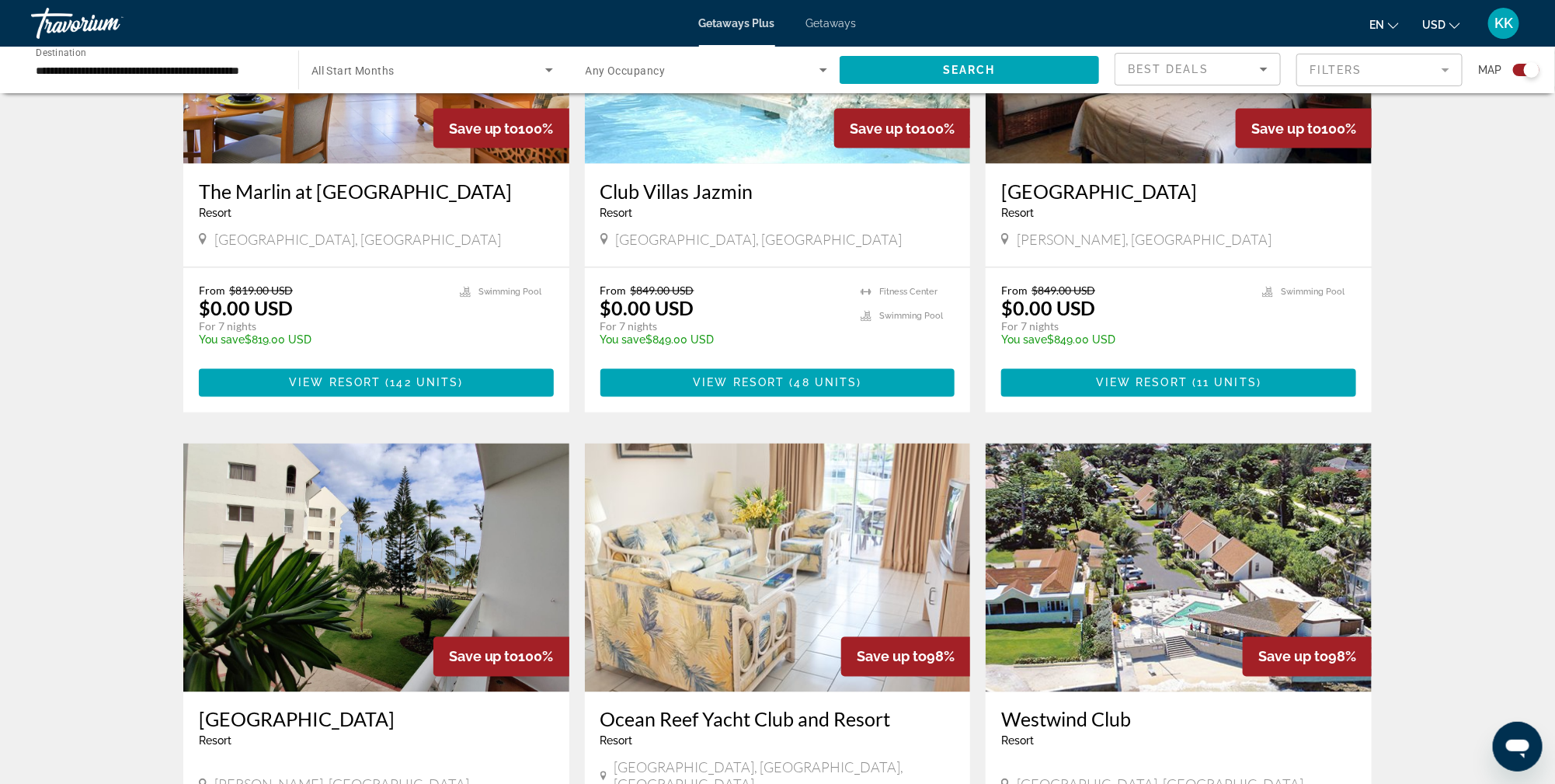
scroll to position [884, 0]
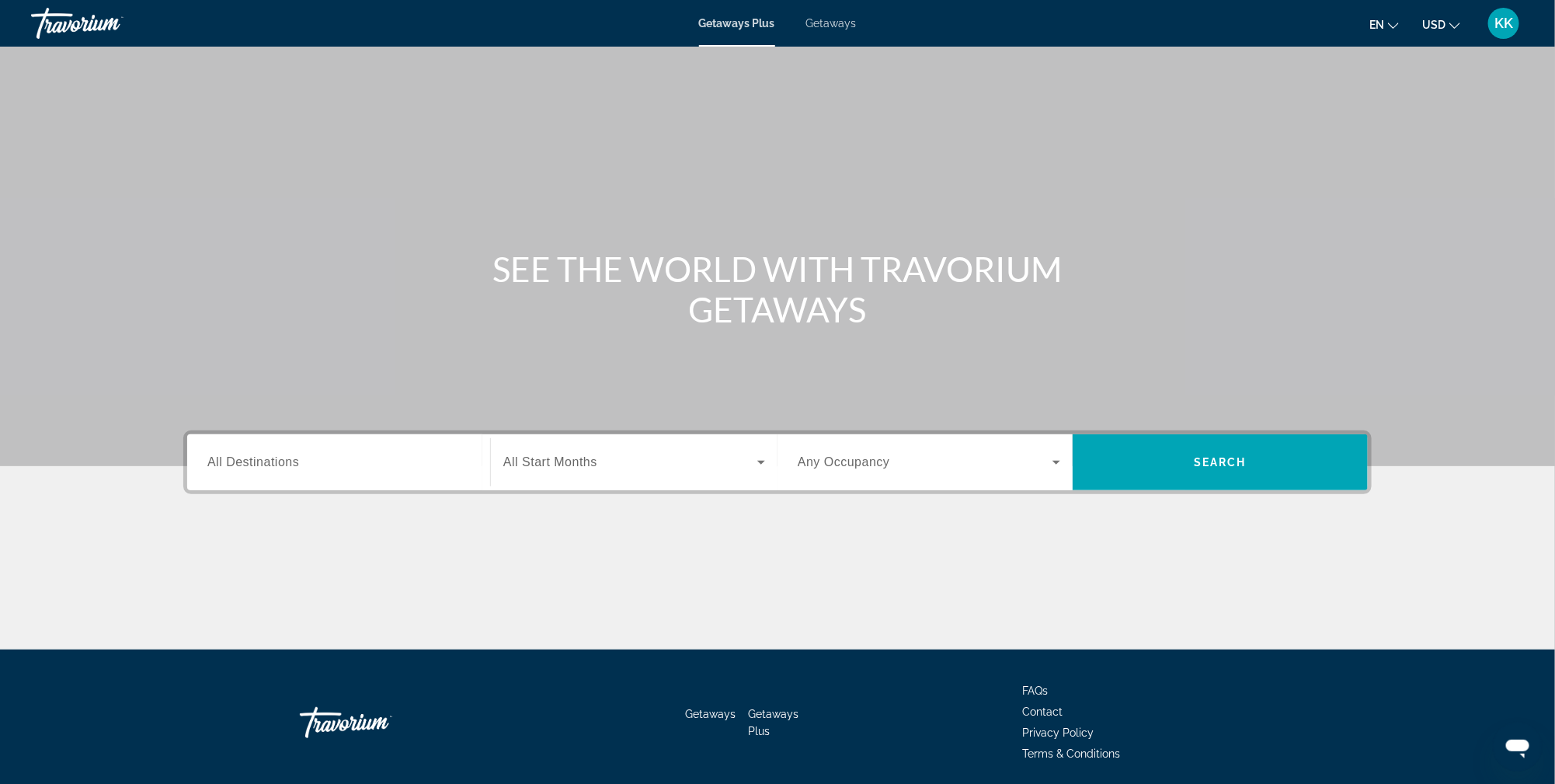
click at [236, 467] on span "All Destinations" at bounding box center [253, 462] width 92 height 13
click at [236, 467] on input "Destination All Destinations" at bounding box center [339, 463] width 263 height 19
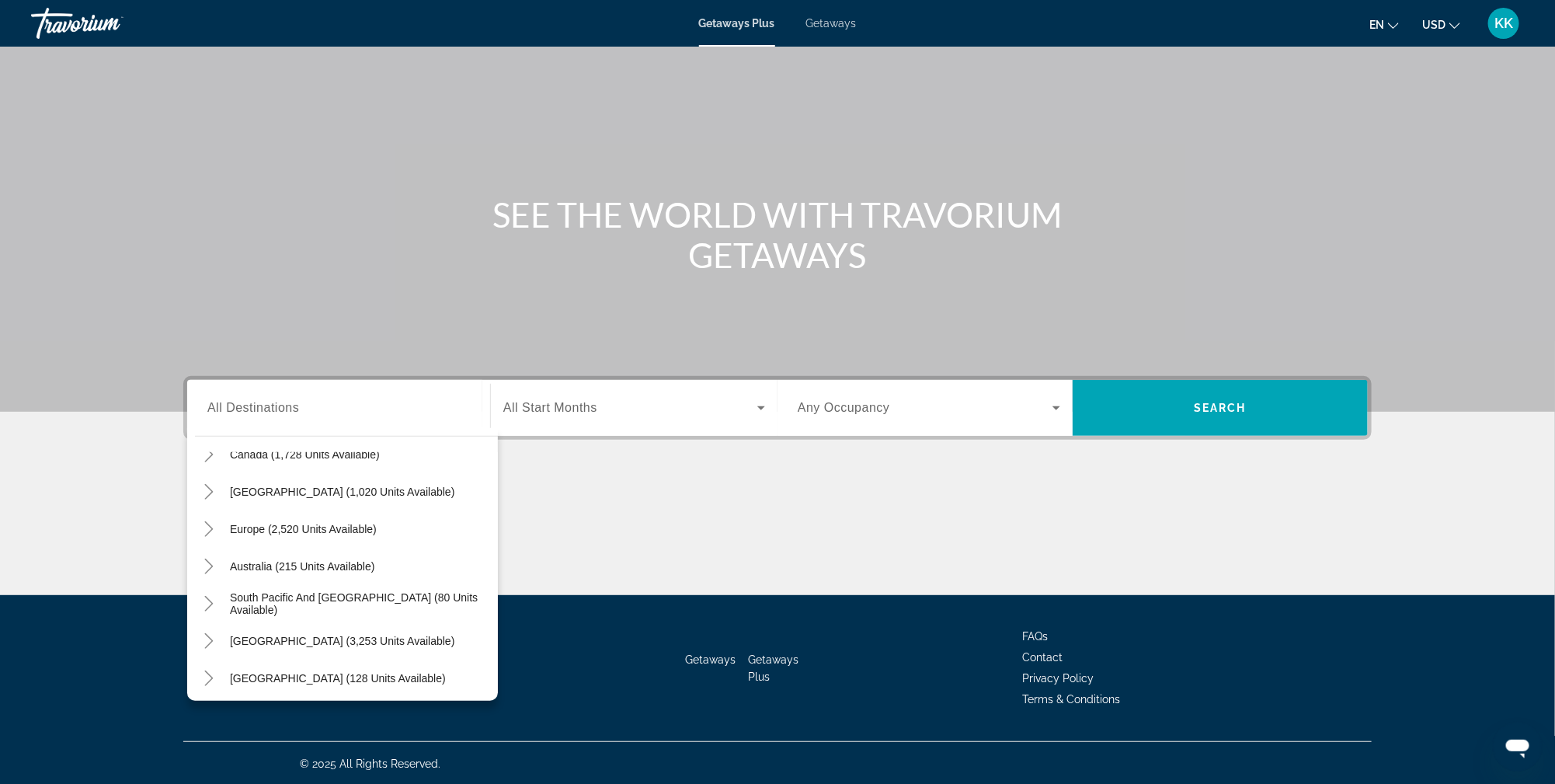
scroll to position [148, 0]
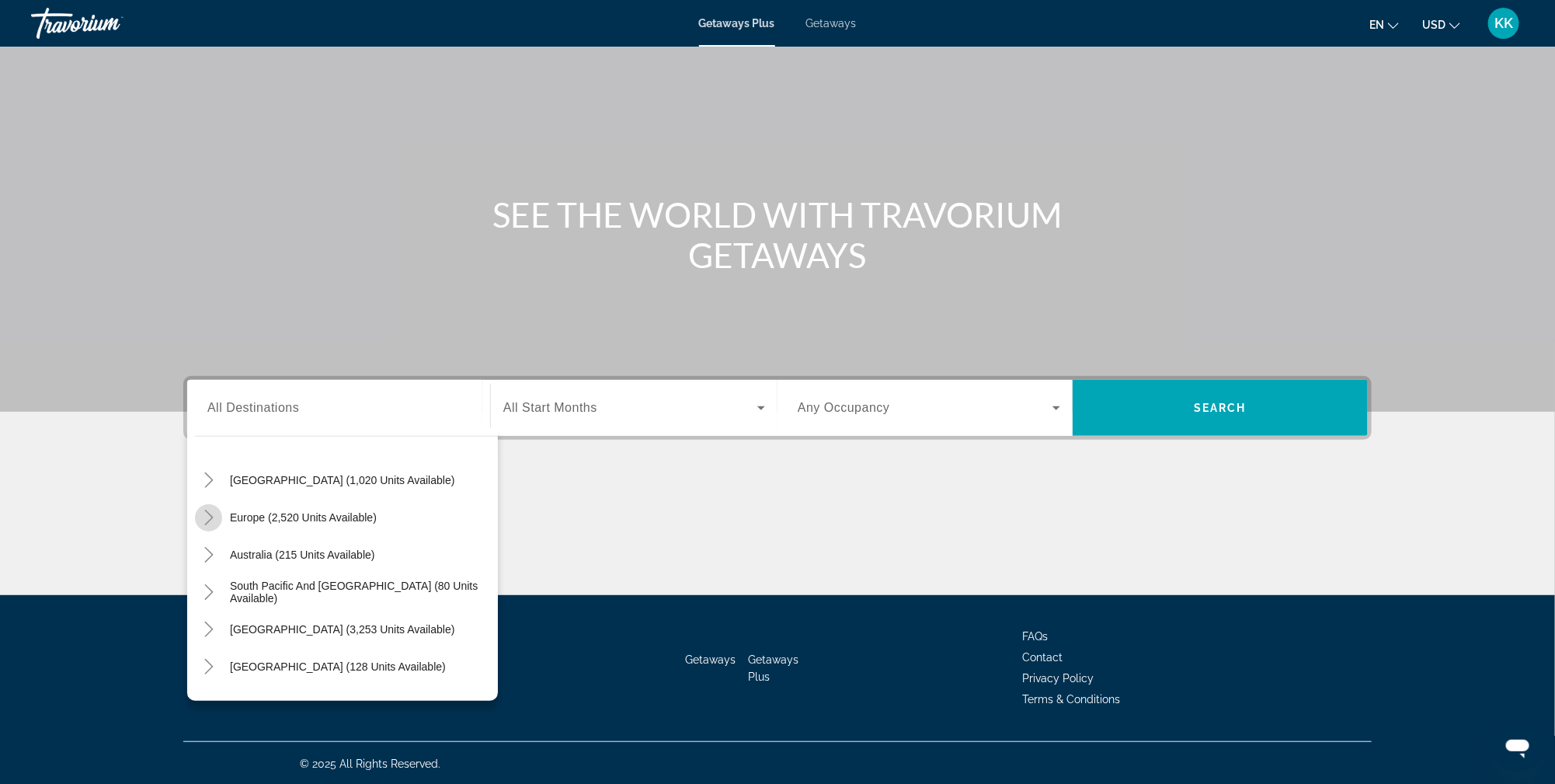
click at [203, 520] on icon "Toggle Europe (2,520 units available)" at bounding box center [209, 517] width 16 height 16
